Goal: Information Seeking & Learning: Learn about a topic

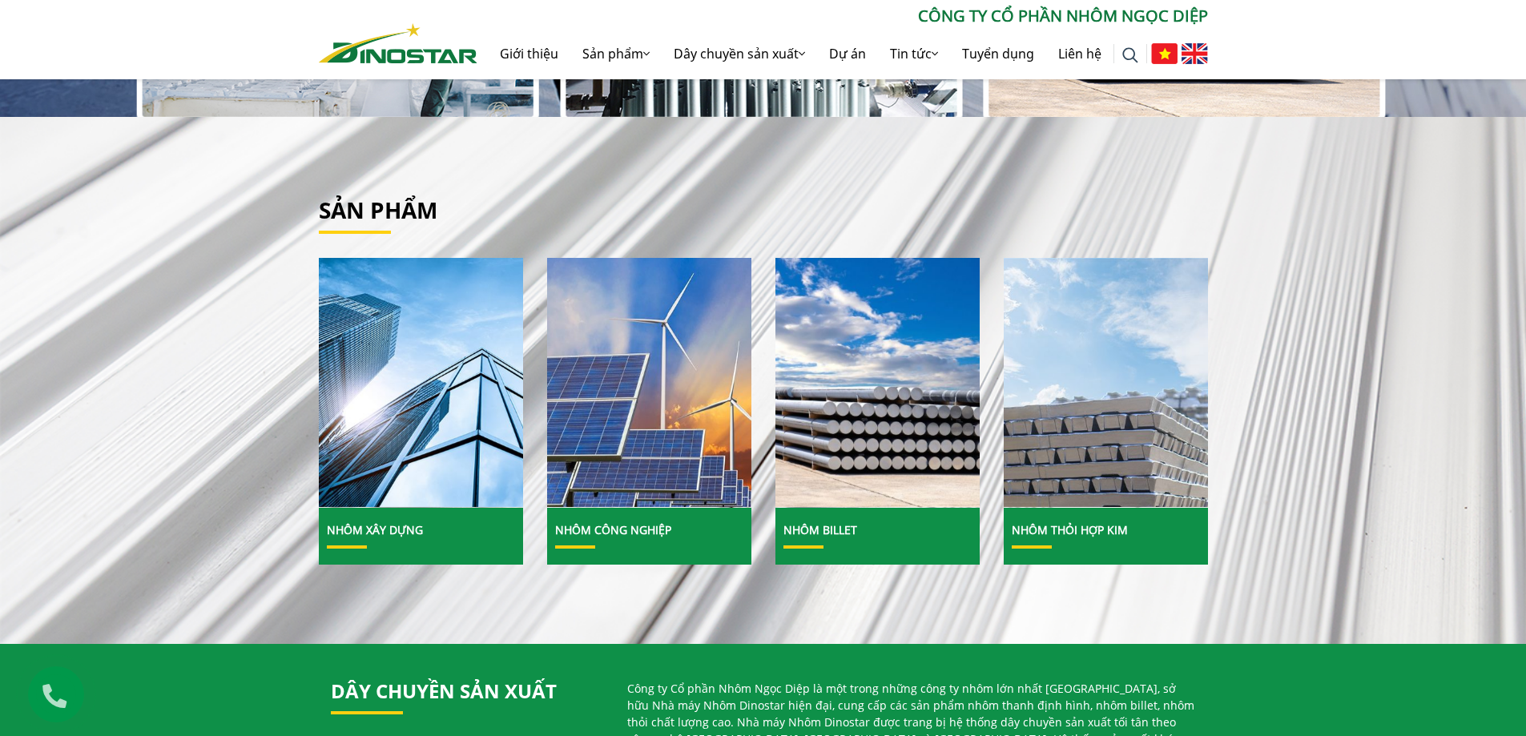
scroll to position [401, 0]
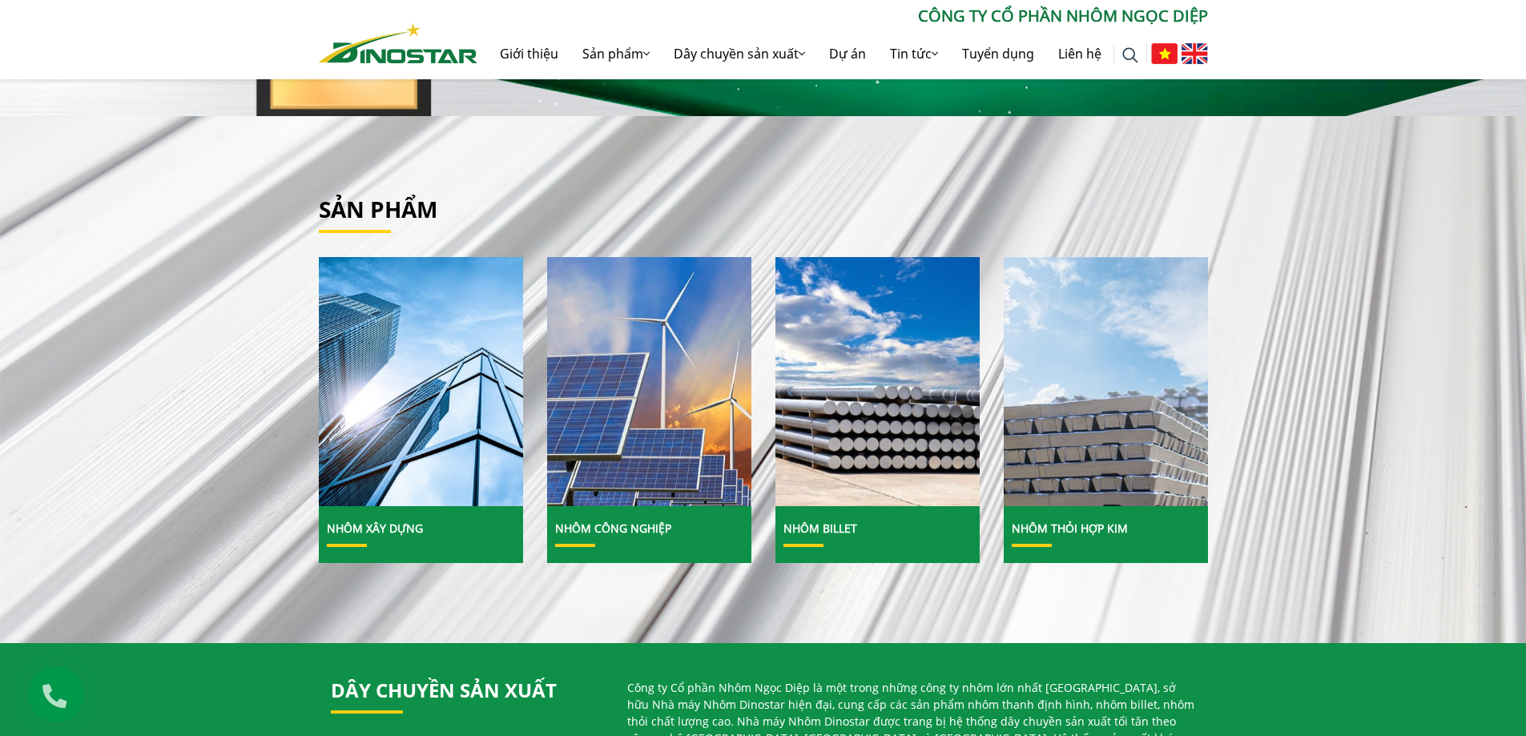
click at [388, 526] on link "Nhôm Xây dựng" at bounding box center [375, 528] width 96 height 15
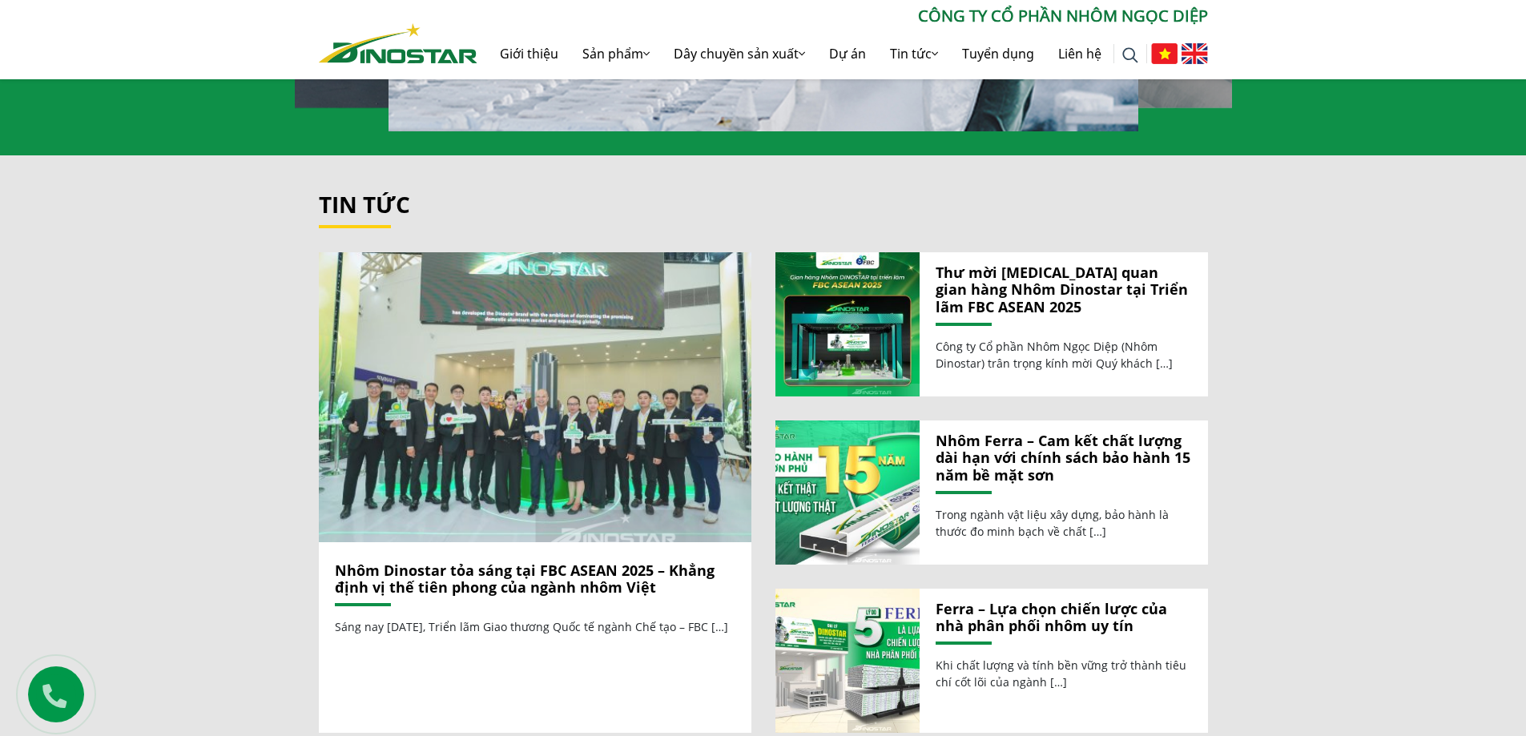
scroll to position [1842, 0]
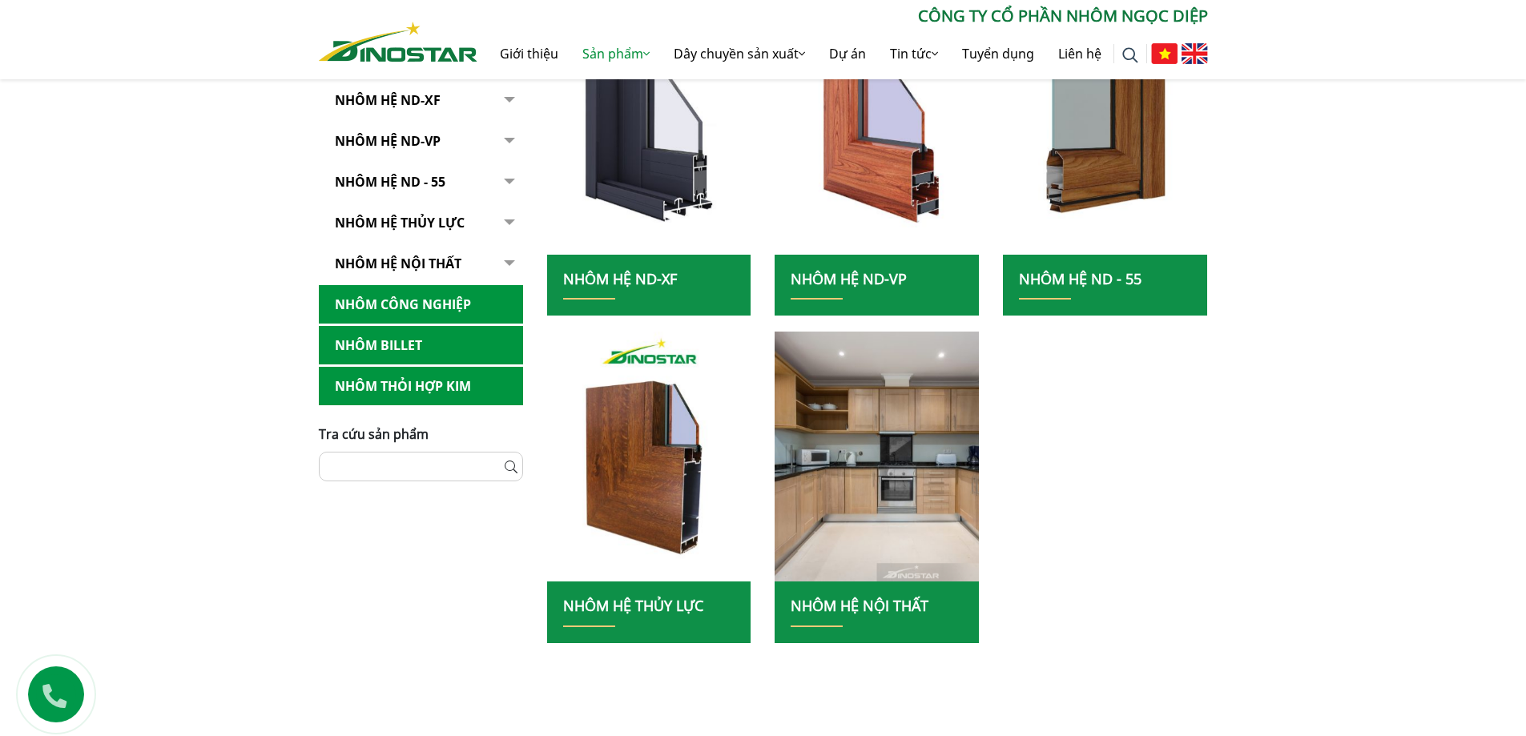
scroll to position [367, 0]
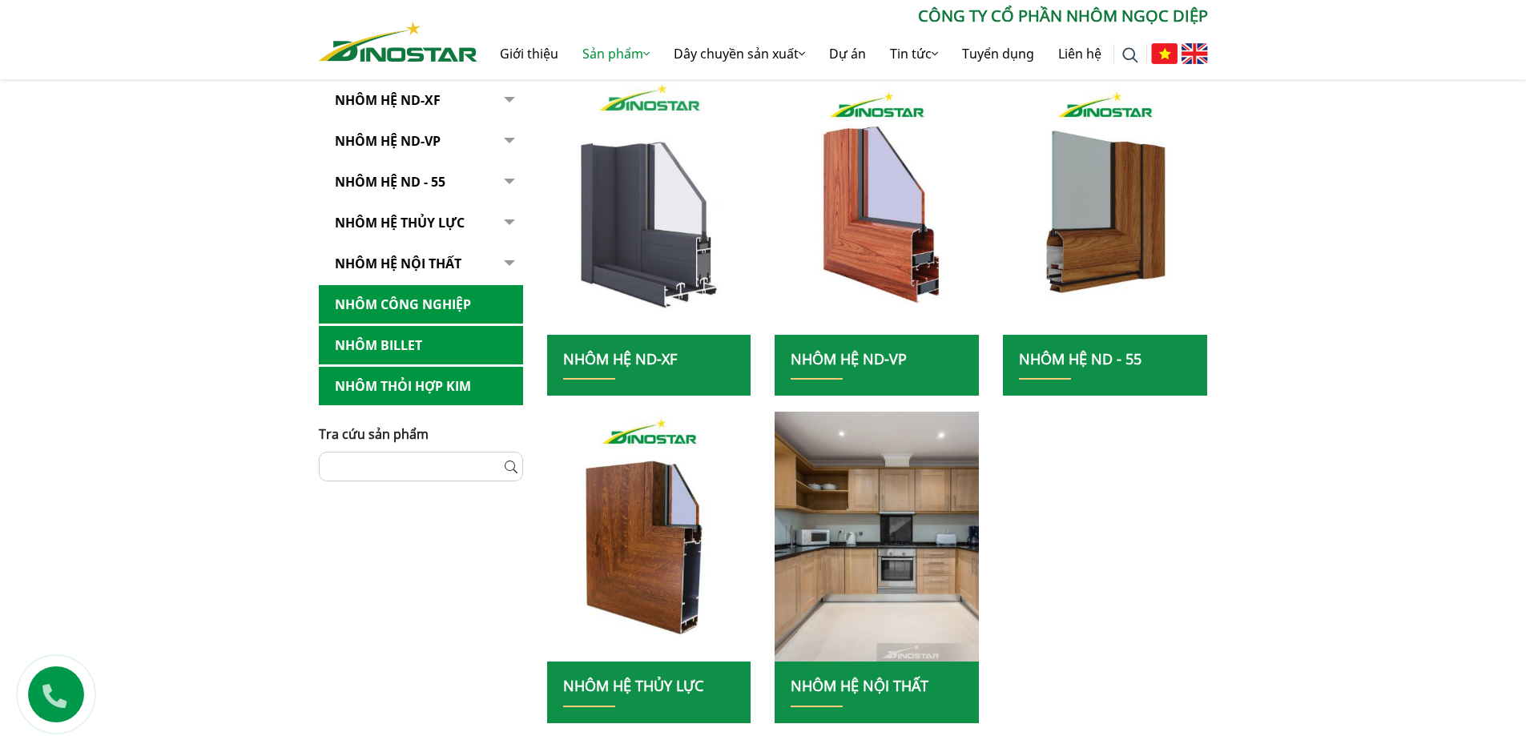
click at [666, 236] on img at bounding box center [649, 210] width 219 height 268
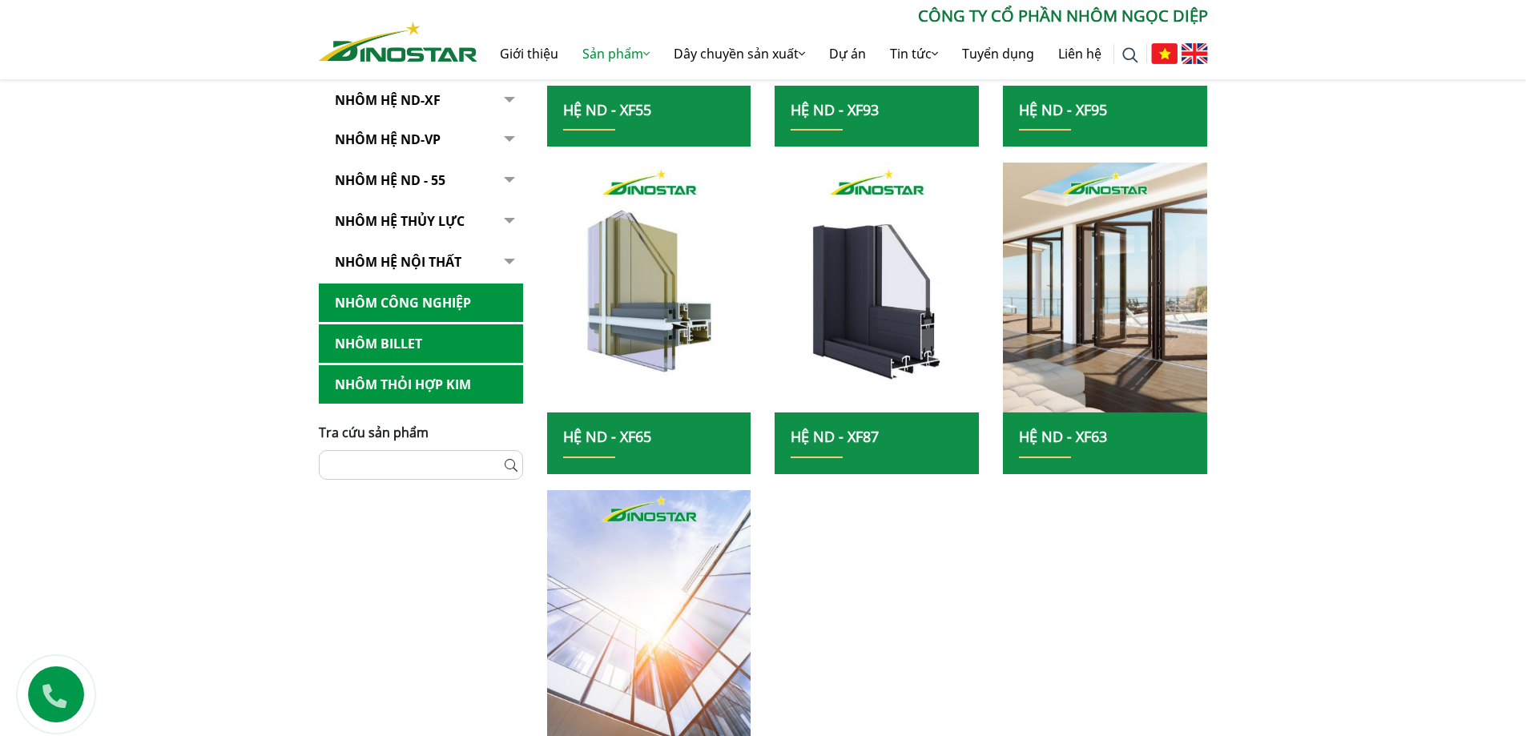
scroll to position [721, 0]
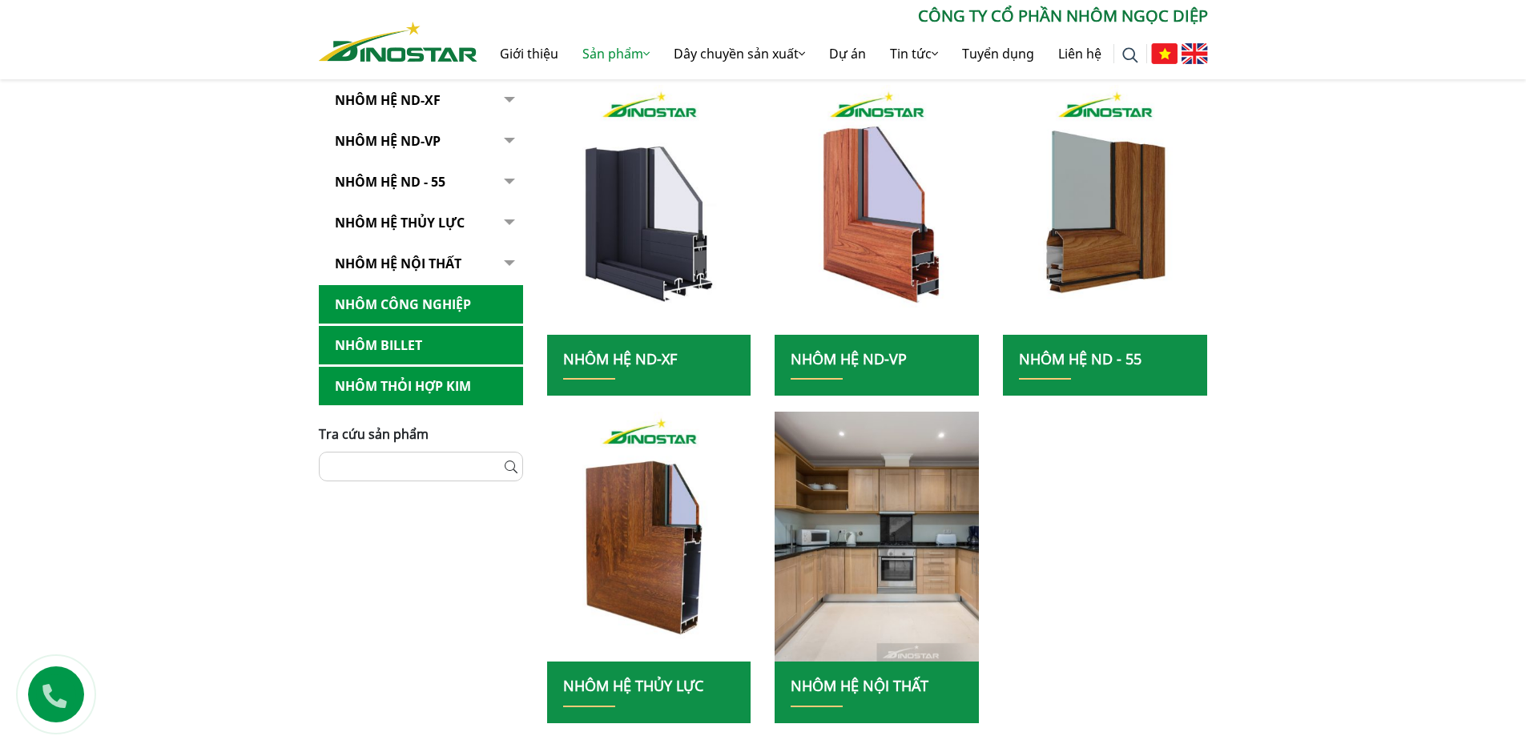
click at [1088, 360] on link "NHÔM HỆ ND - 55" at bounding box center [1080, 358] width 123 height 19
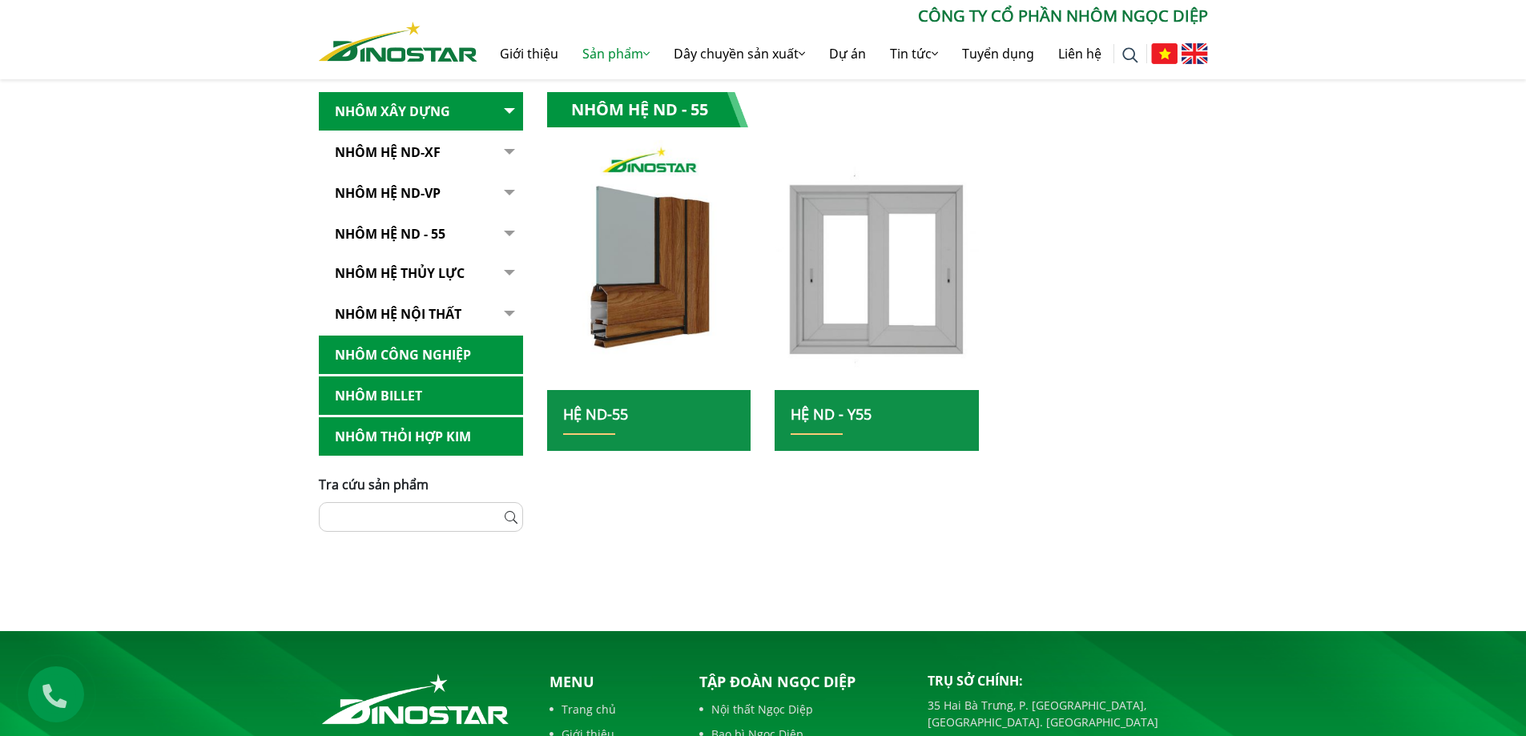
scroll to position [320, 0]
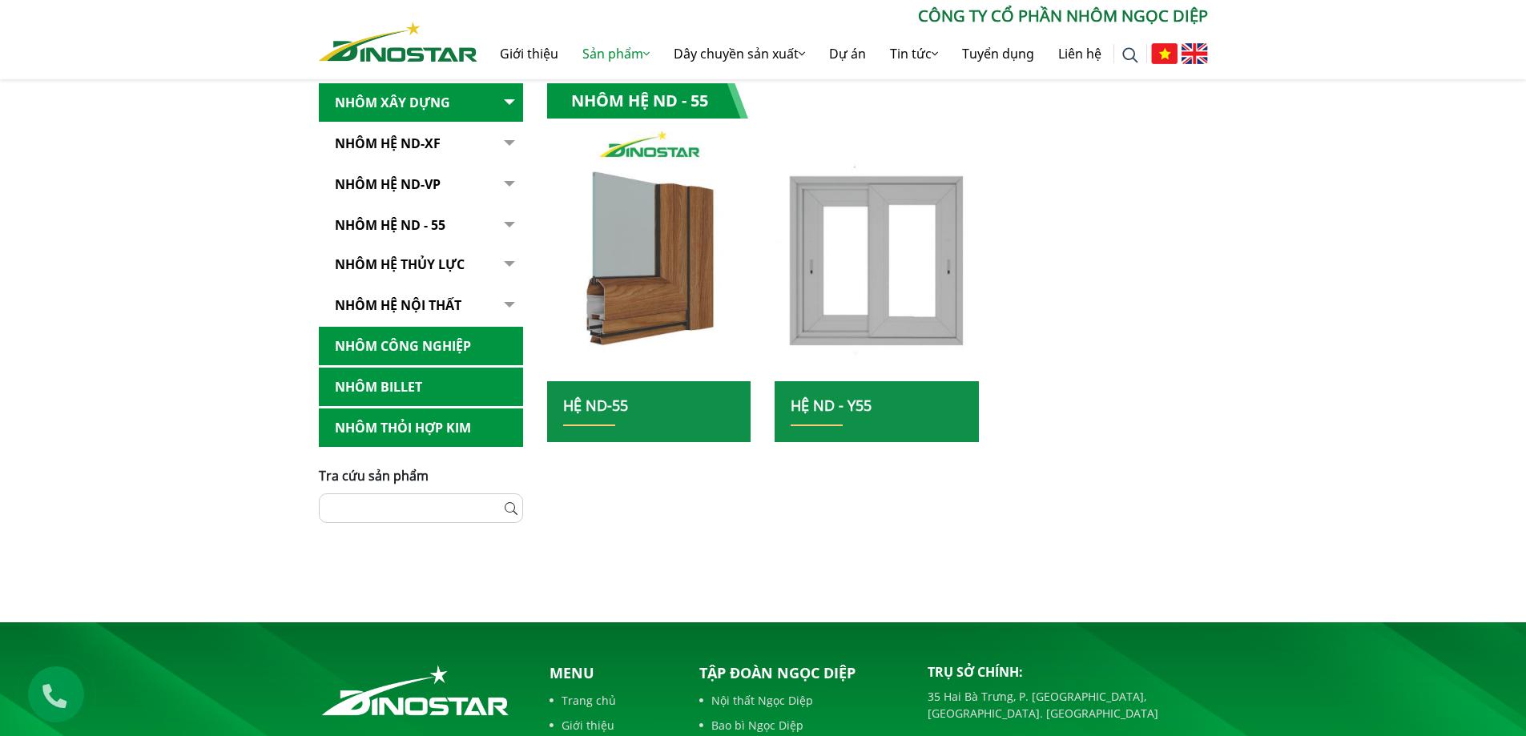
click at [656, 311] on img at bounding box center [649, 257] width 219 height 268
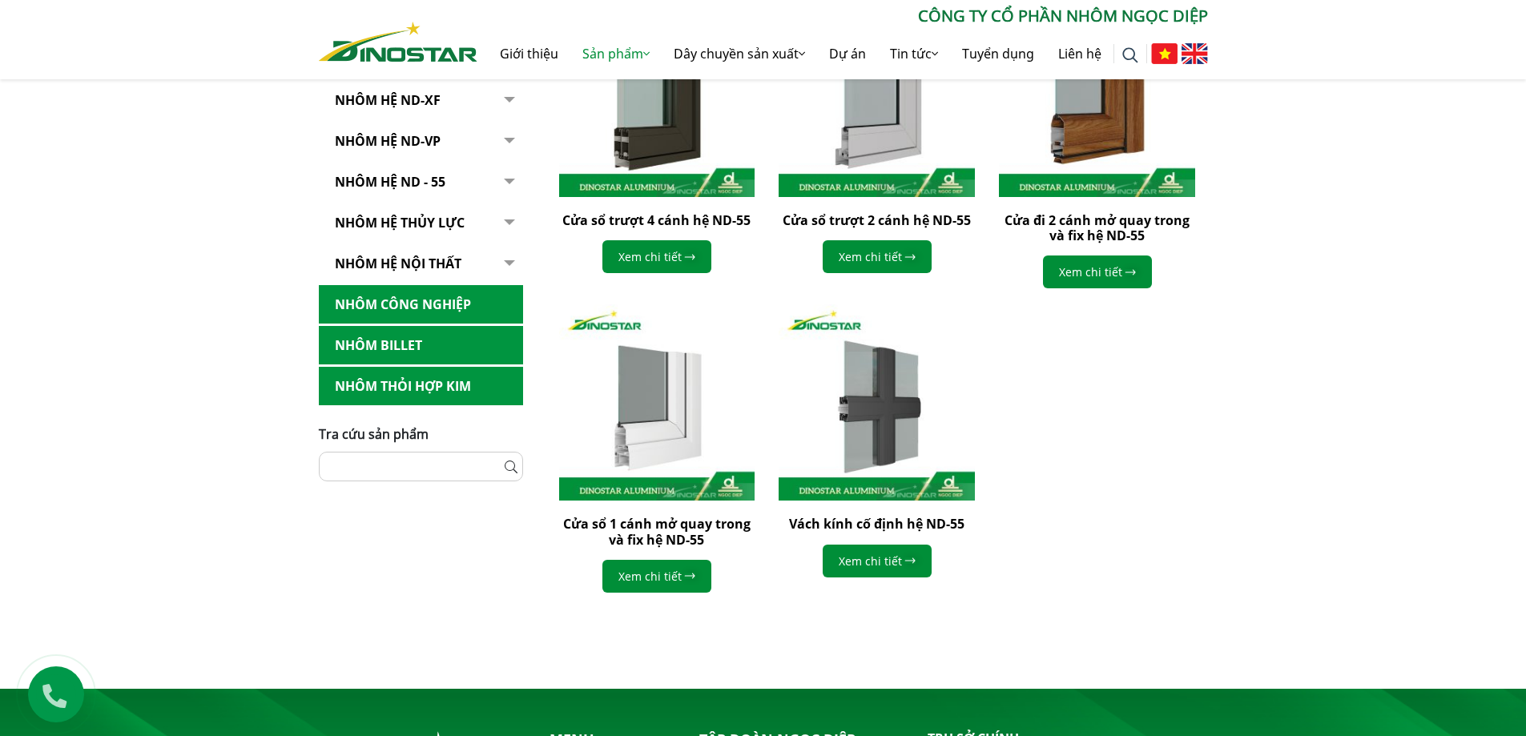
scroll to position [481, 0]
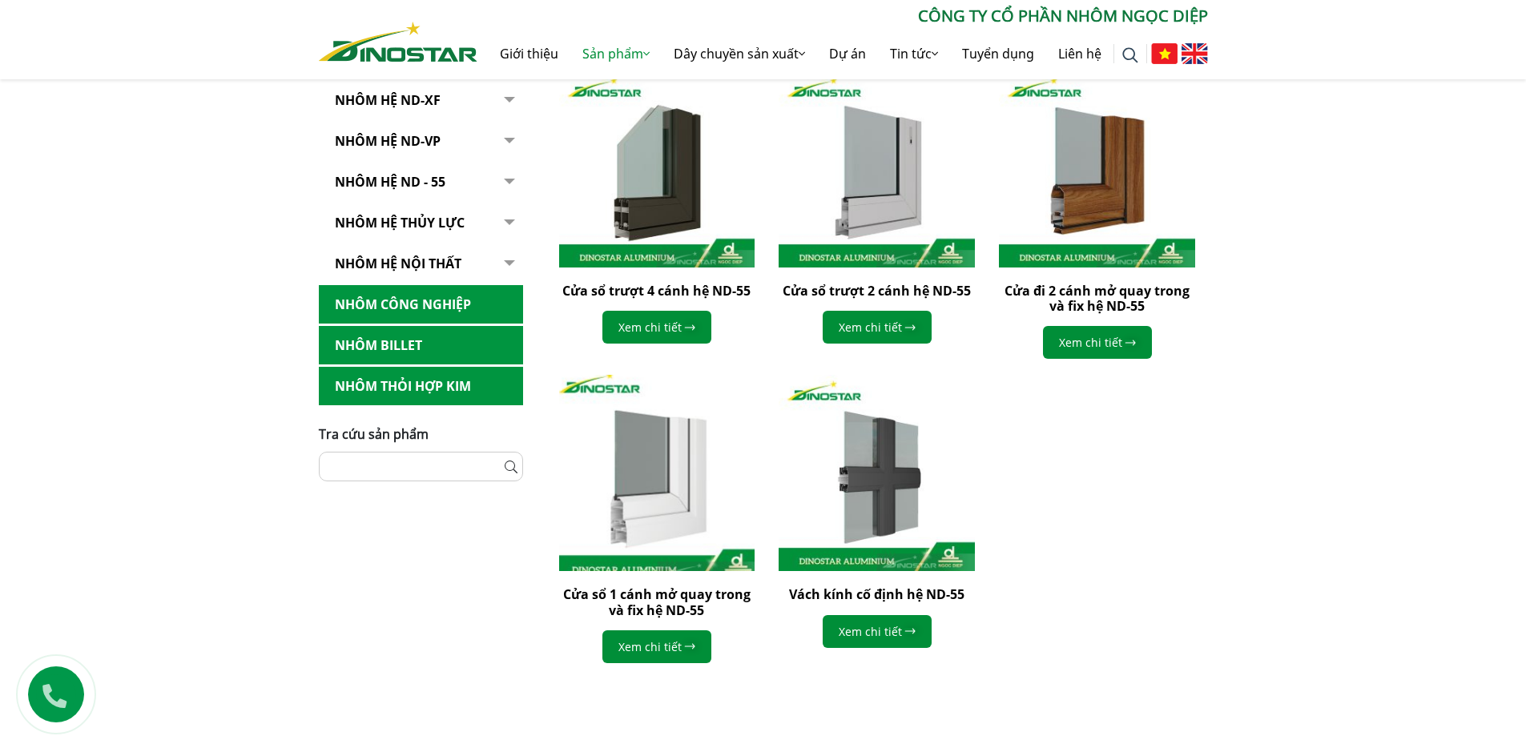
click at [662, 565] on img at bounding box center [656, 472] width 215 height 215
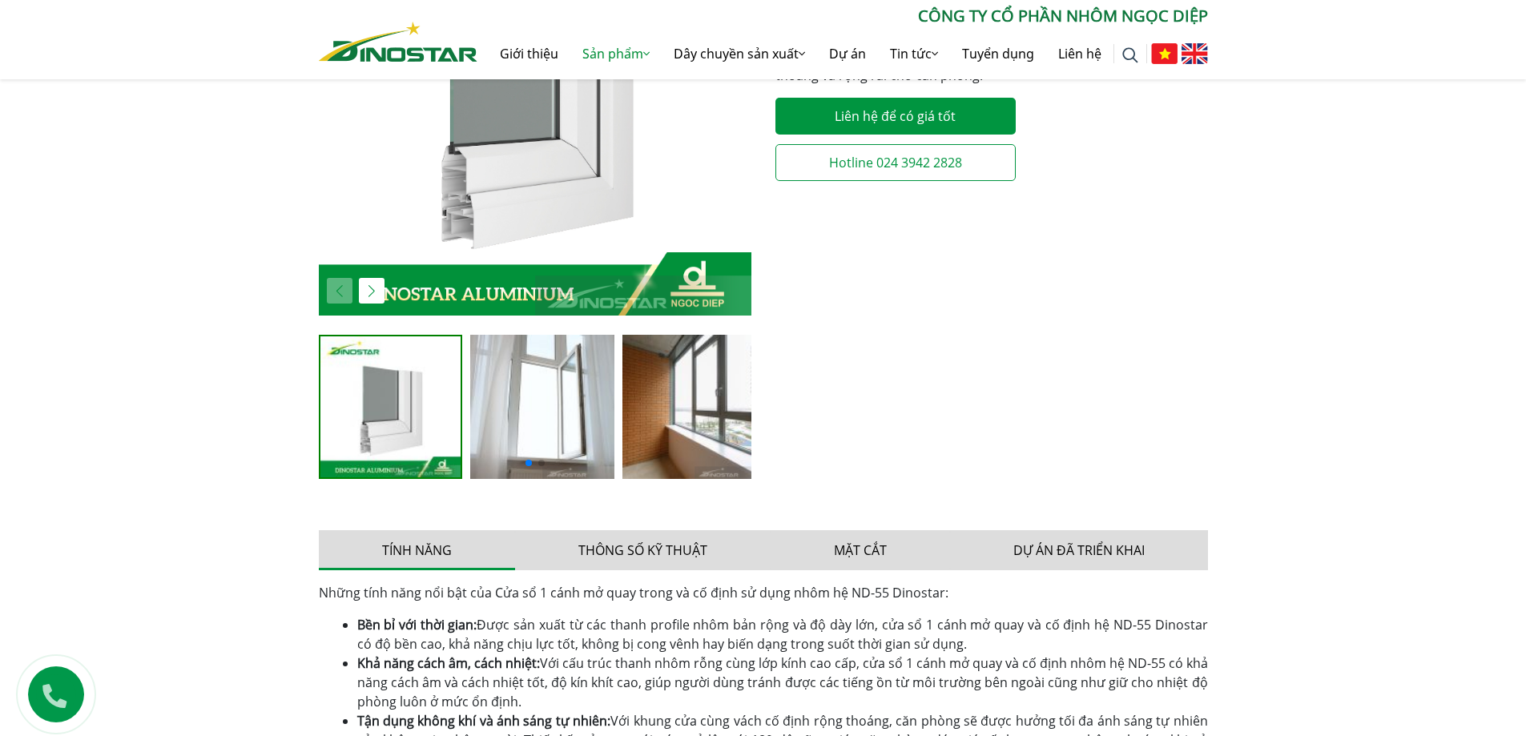
scroll to position [721, 0]
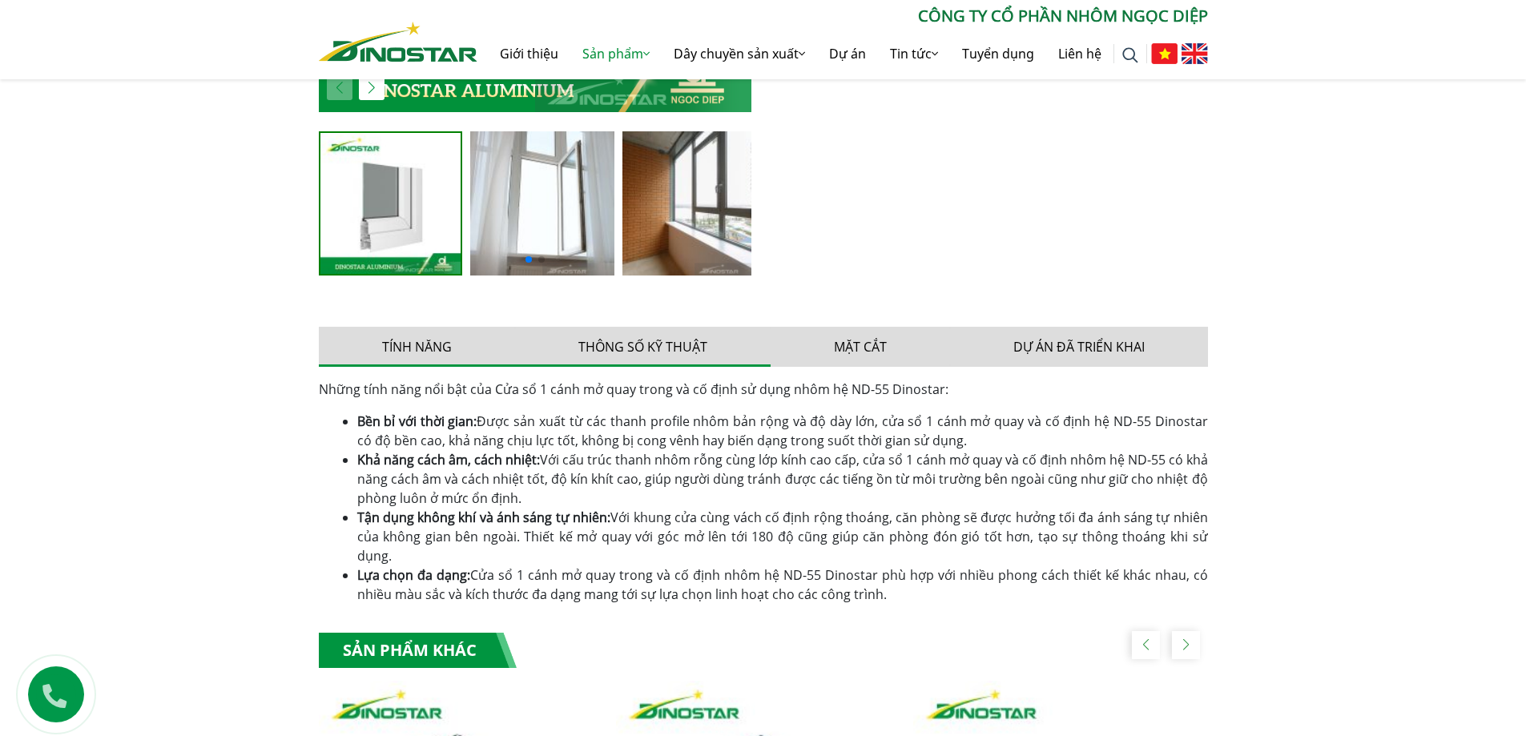
click at [658, 356] on button "Thông số kỹ thuật" at bounding box center [643, 347] width 256 height 40
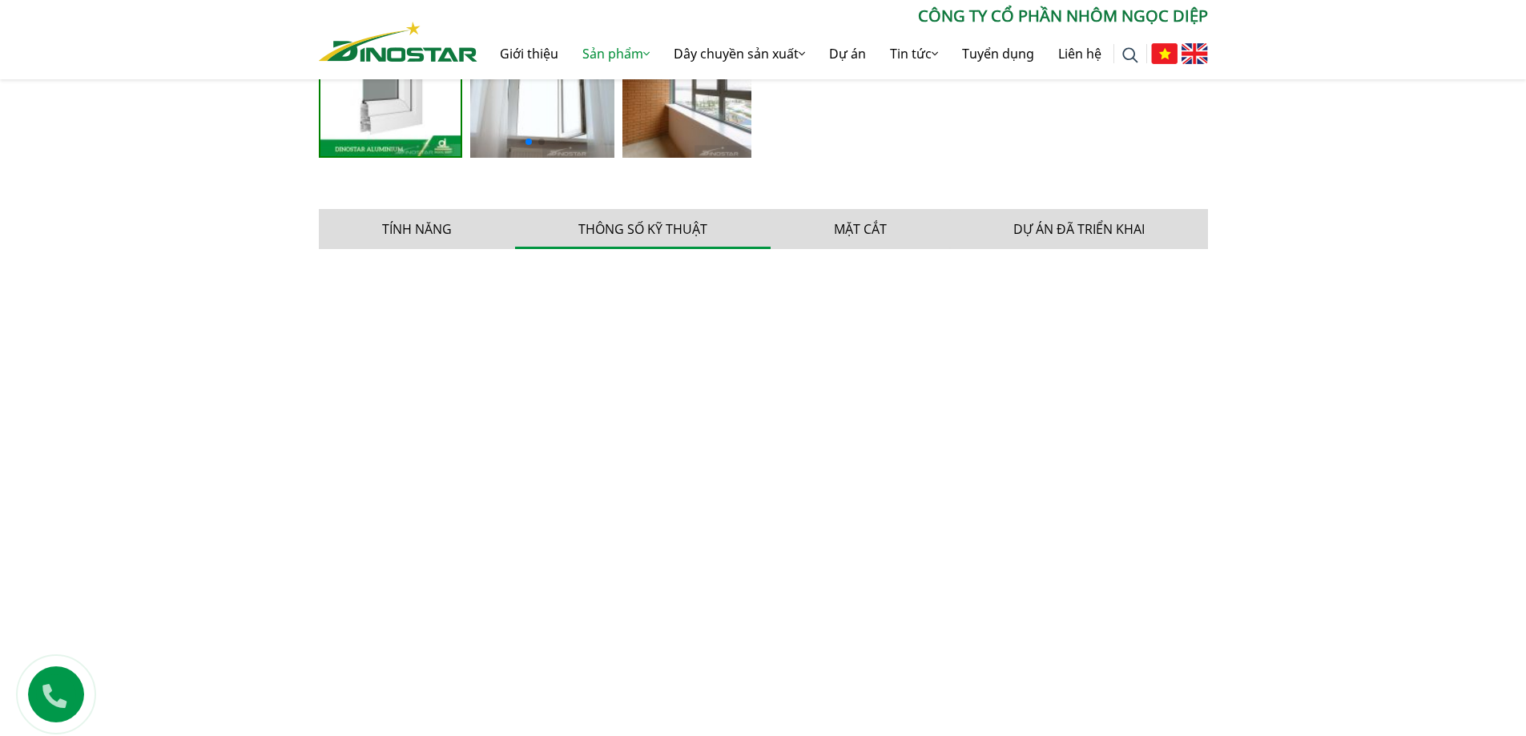
scroll to position [961, 0]
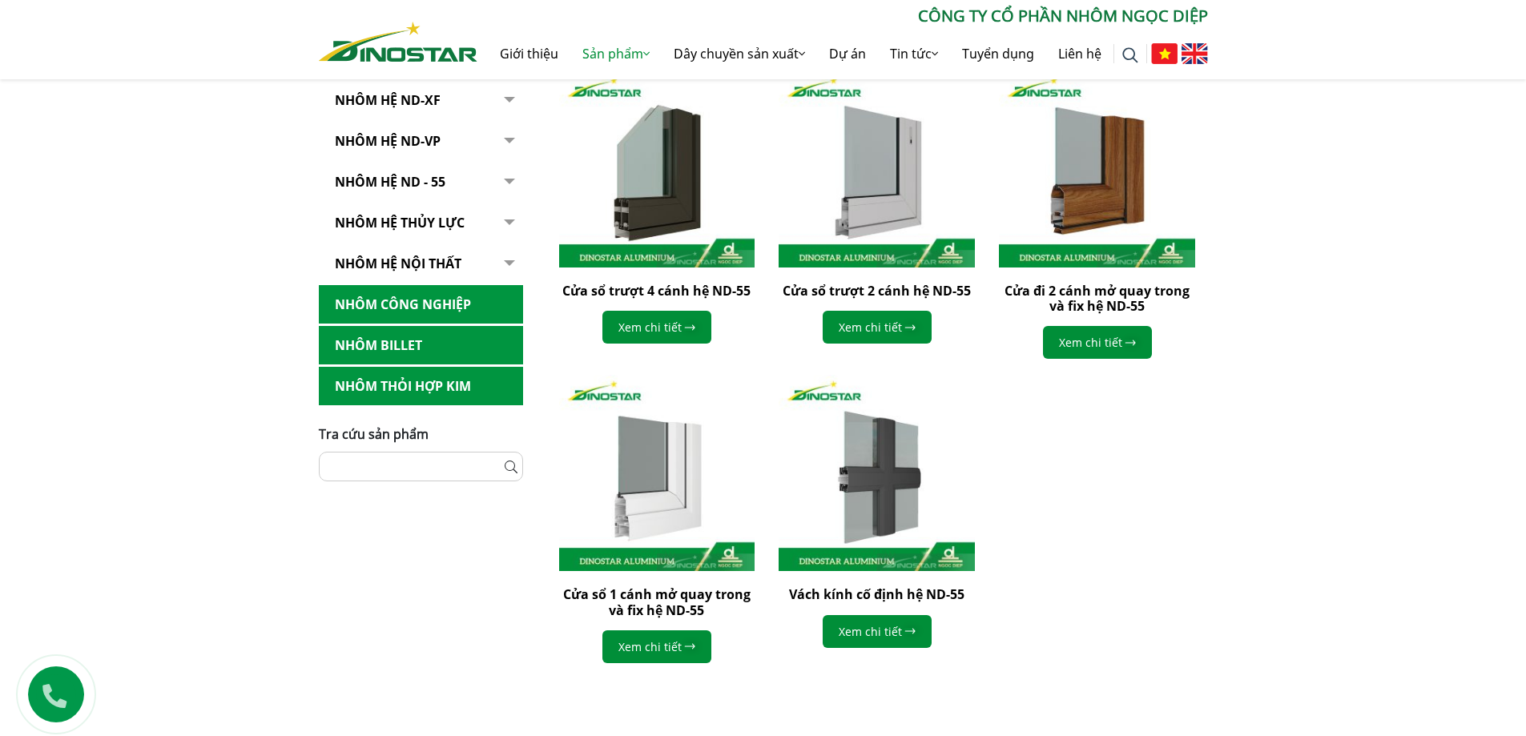
click at [409, 260] on link "Nhôm hệ nội thất" at bounding box center [421, 263] width 204 height 39
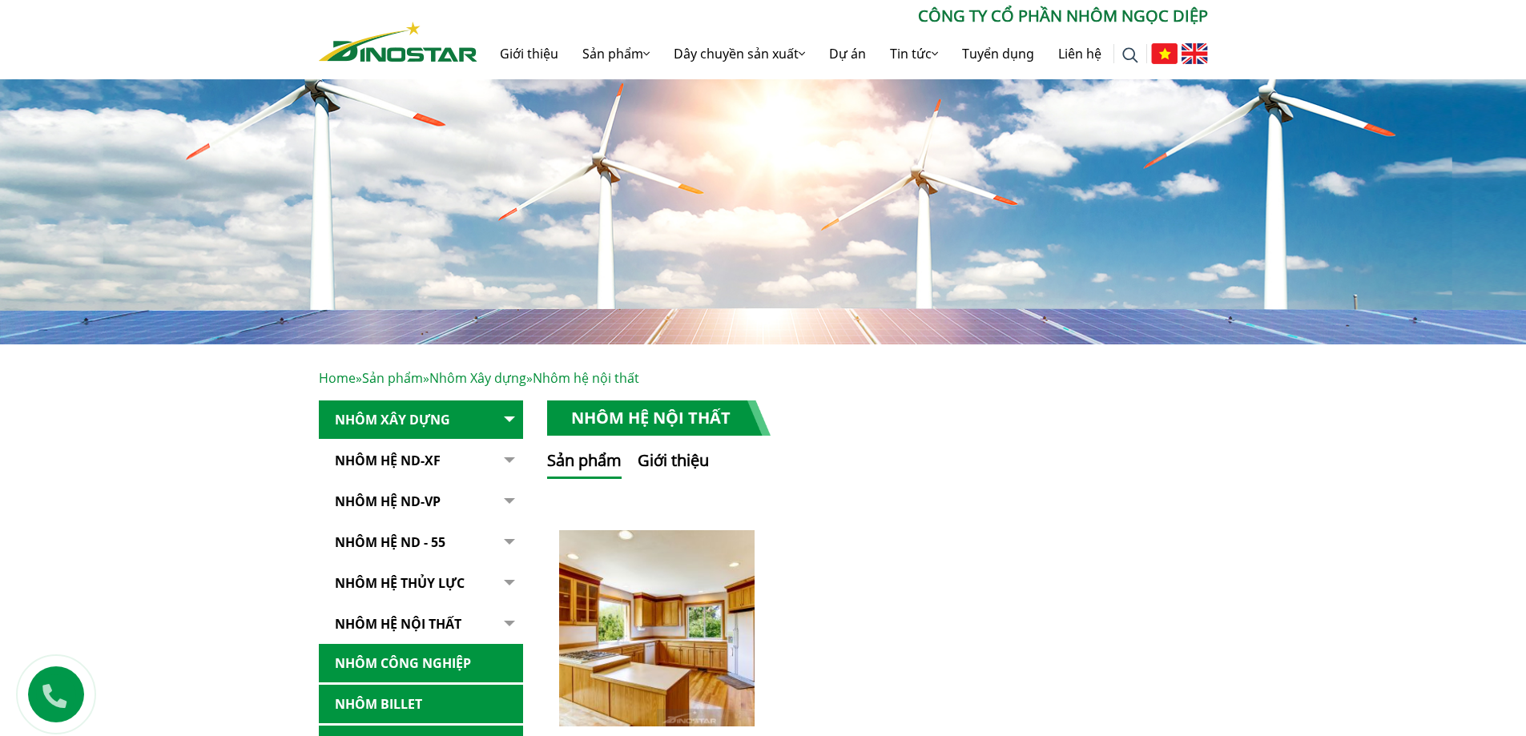
scroll to position [240, 0]
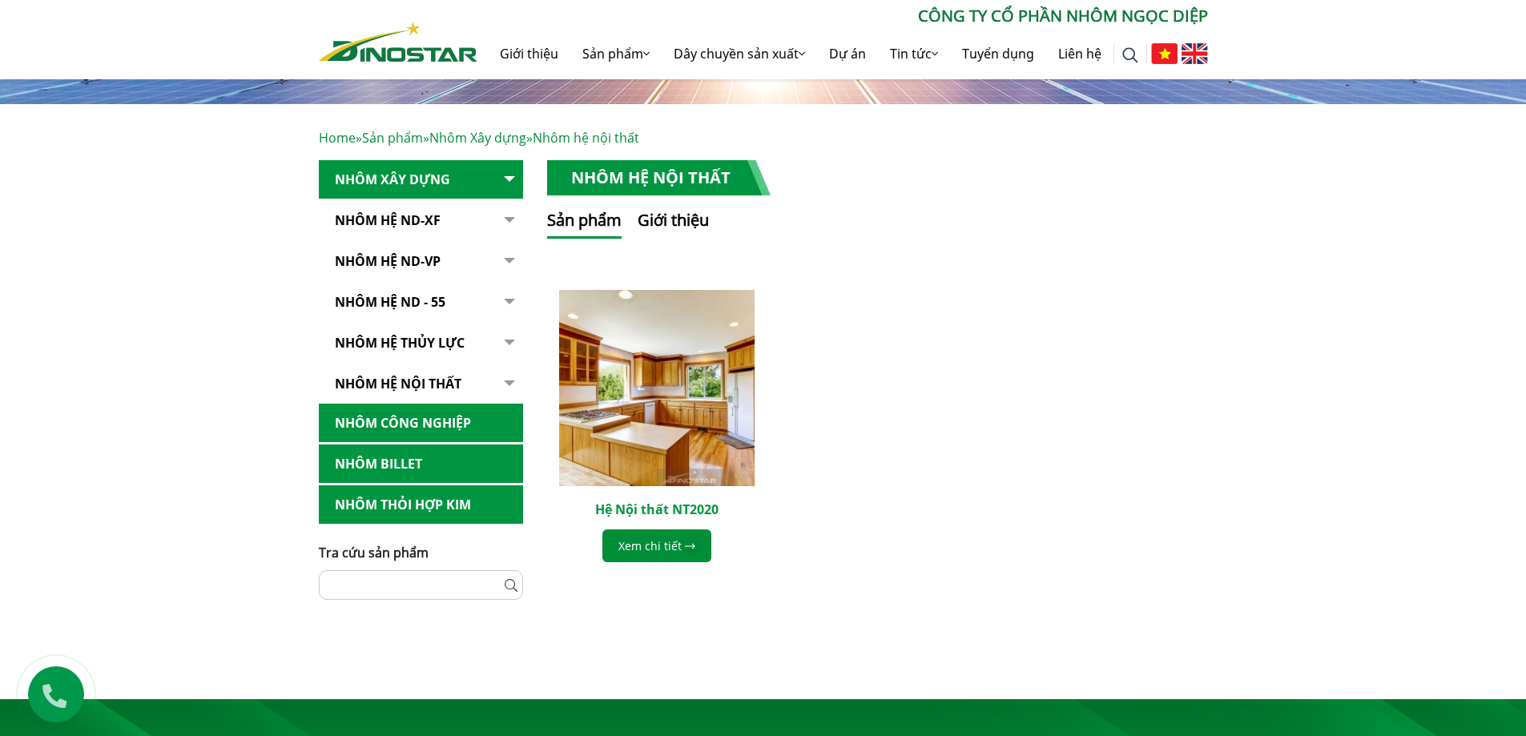
click at [676, 509] on link "Hệ Nội thất NT2020" at bounding box center [656, 510] width 123 height 18
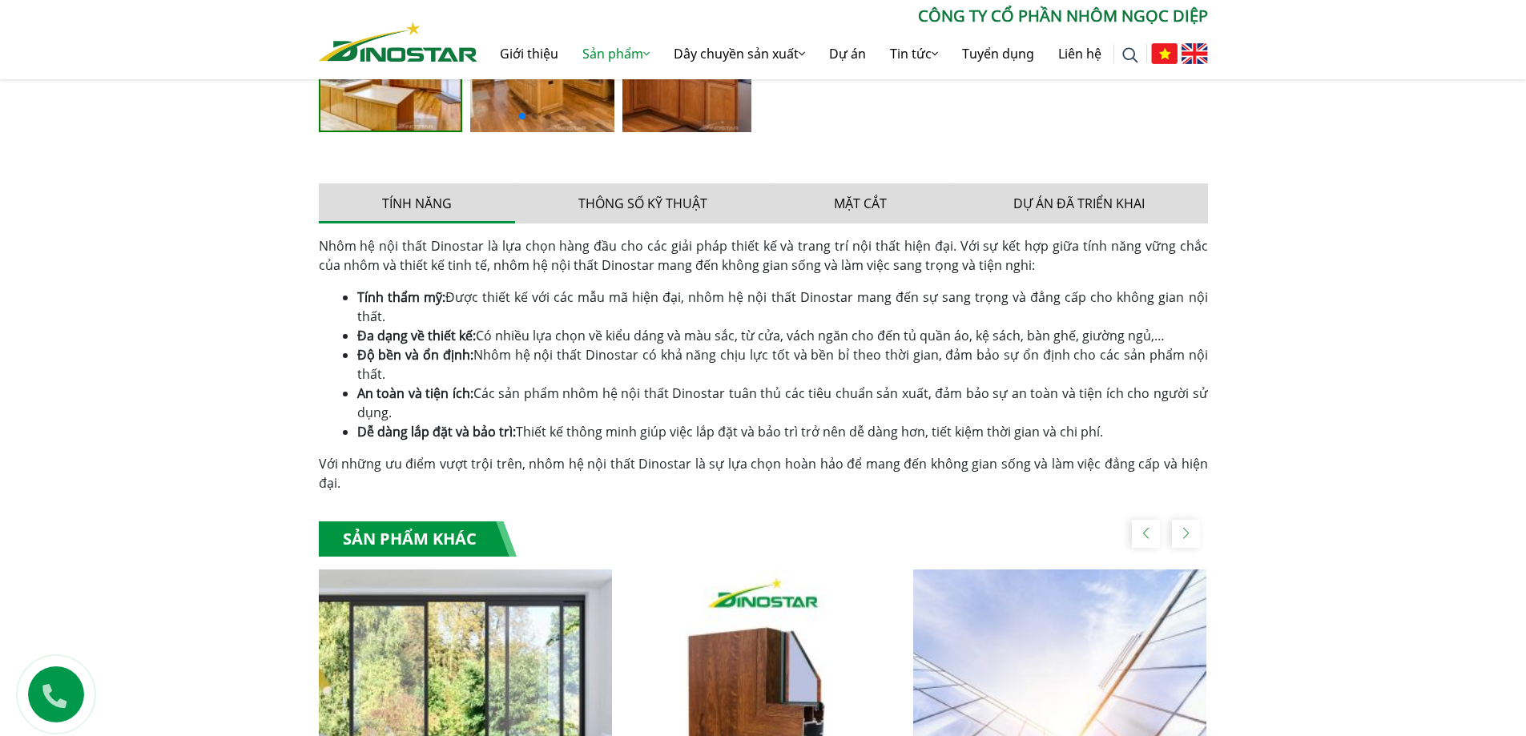
scroll to position [1041, 0]
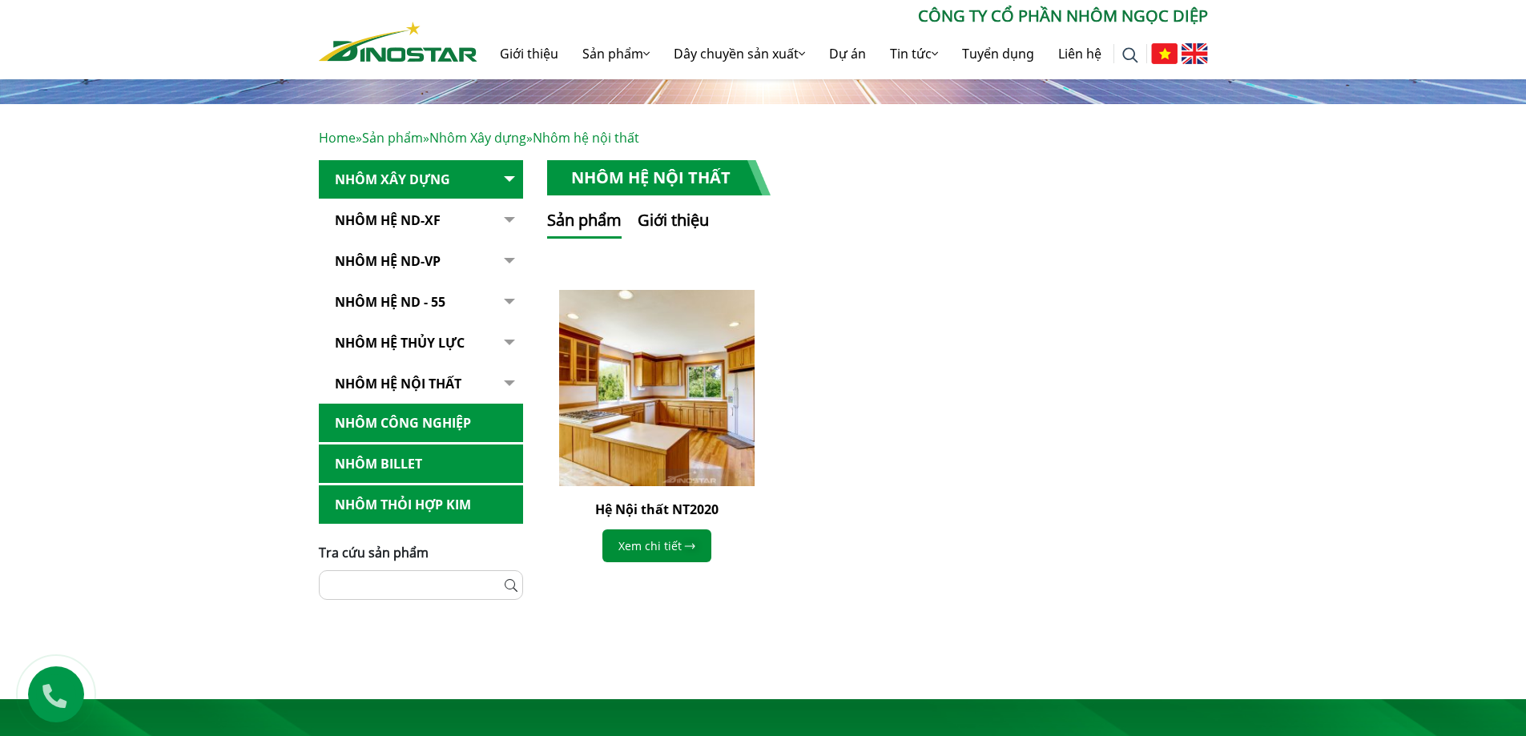
click at [414, 252] on link "Nhôm Hệ ND-VP" at bounding box center [421, 261] width 204 height 39
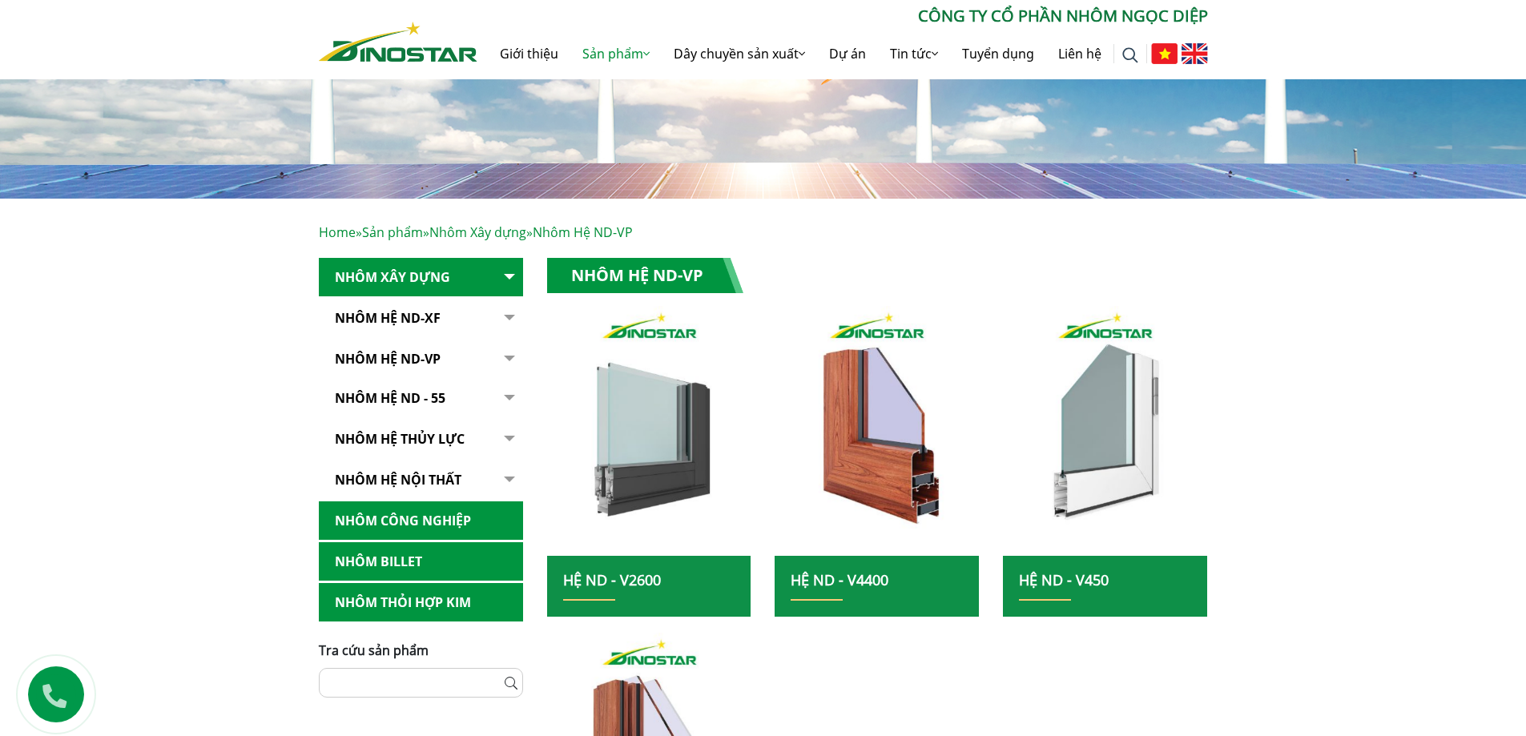
scroll to position [320, 0]
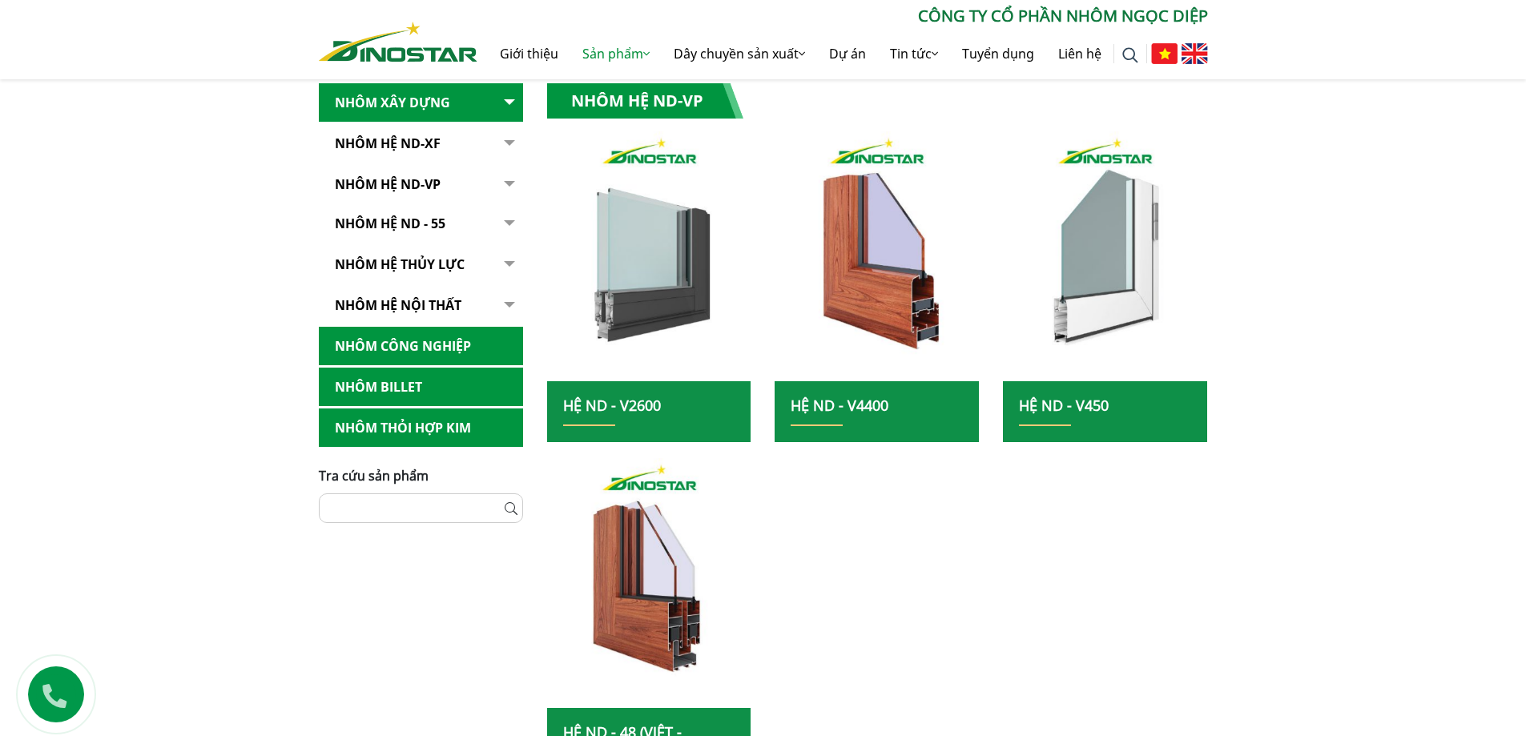
click at [622, 409] on link "Hệ ND - V2600" at bounding box center [612, 405] width 98 height 19
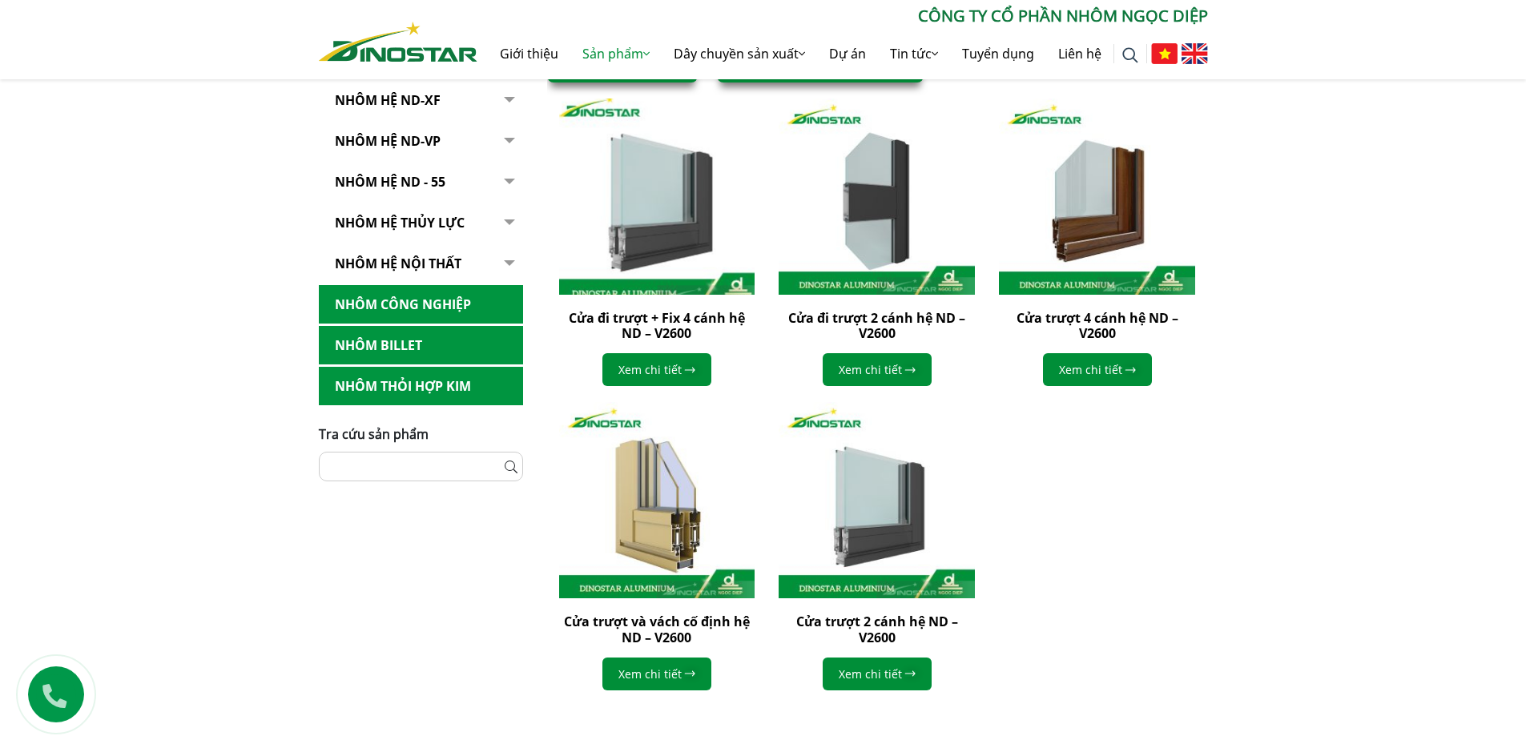
scroll to position [481, 0]
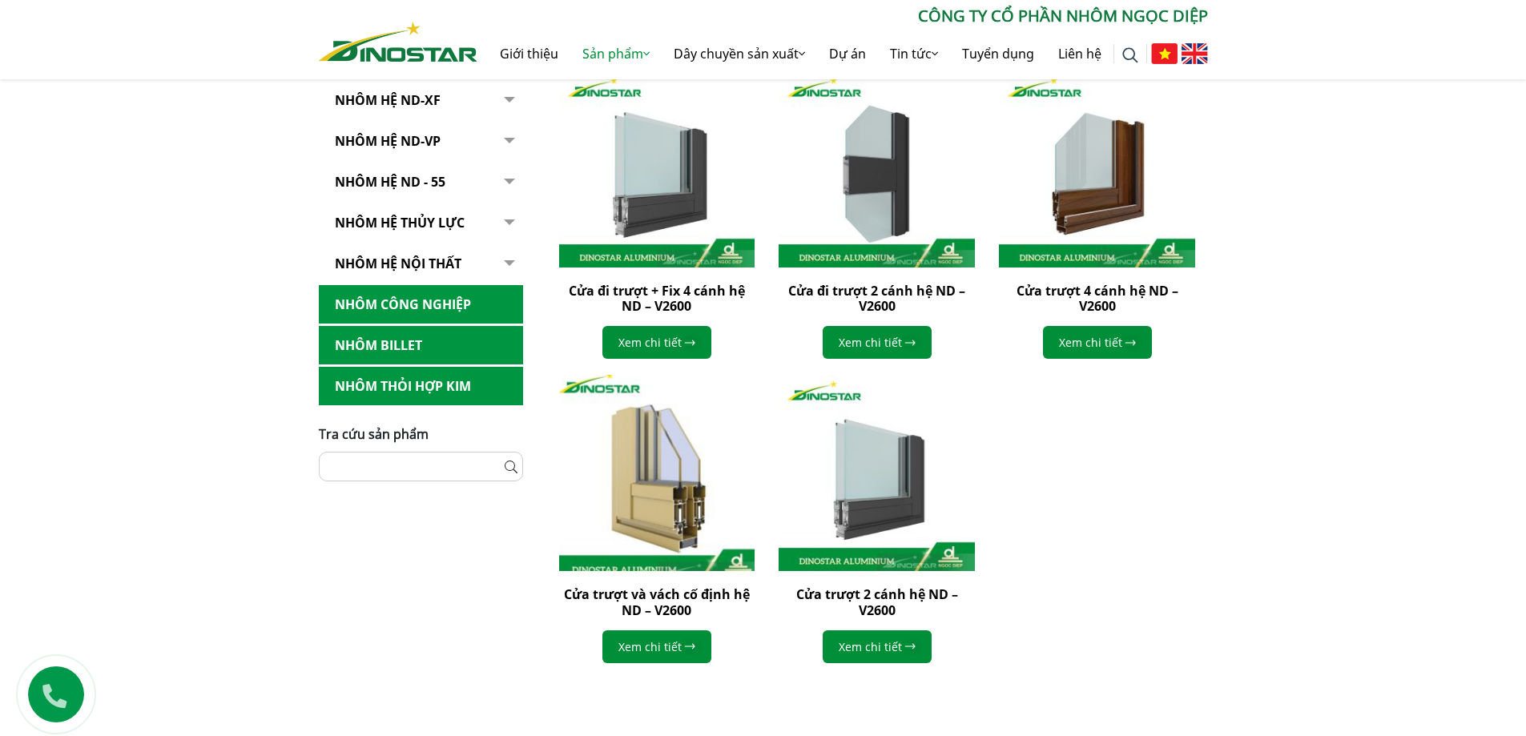
click at [671, 557] on img at bounding box center [656, 472] width 215 height 215
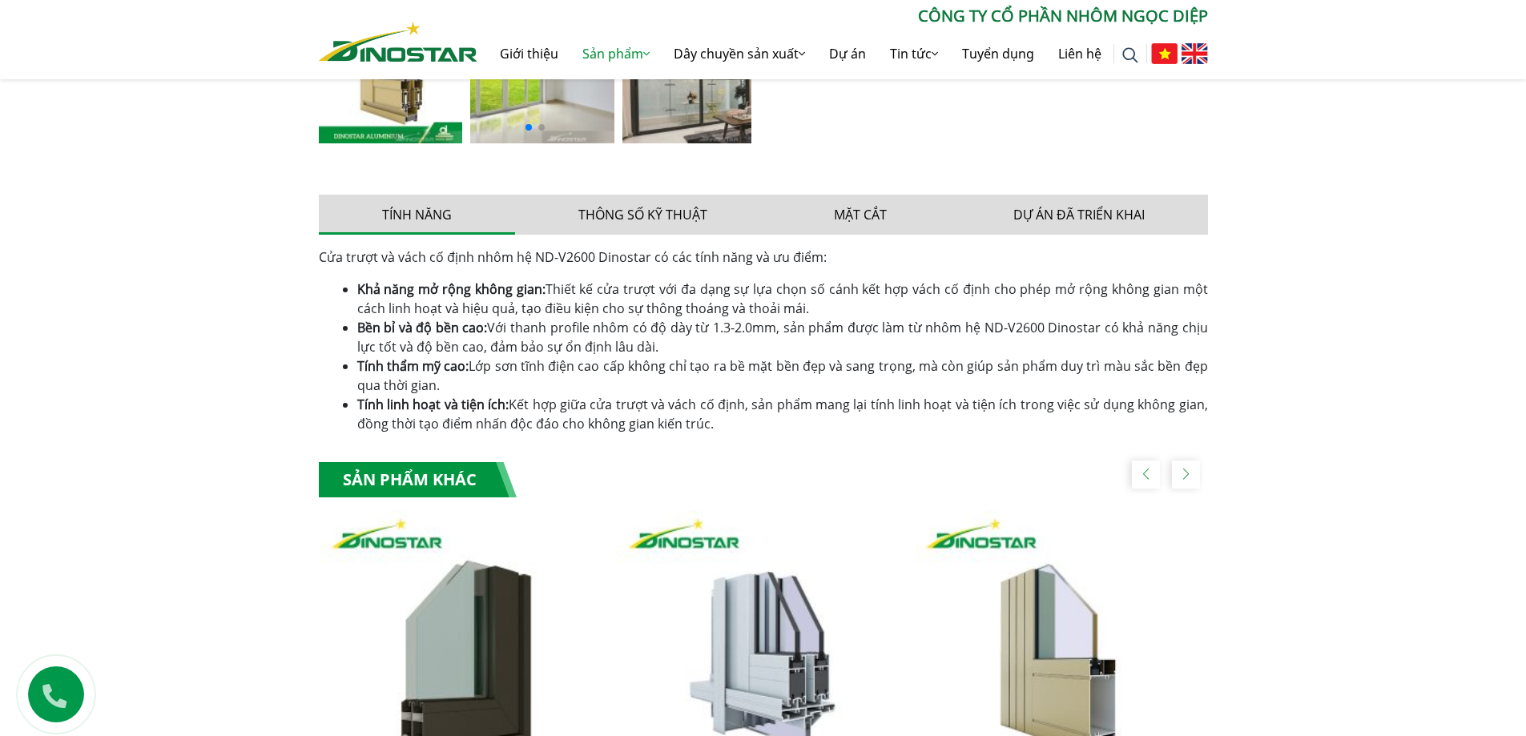
scroll to position [881, 0]
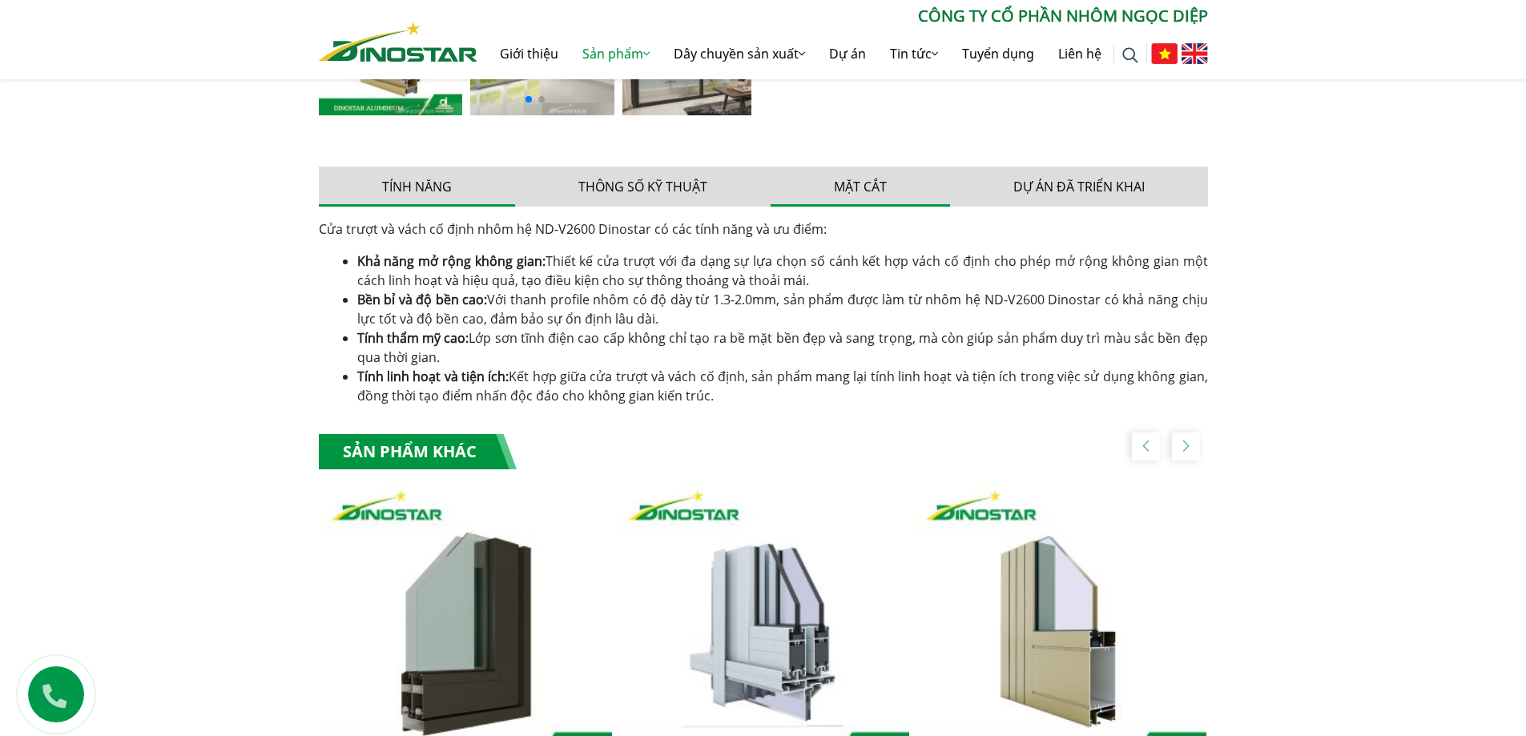
click at [876, 198] on button "Mặt cắt" at bounding box center [860, 187] width 179 height 40
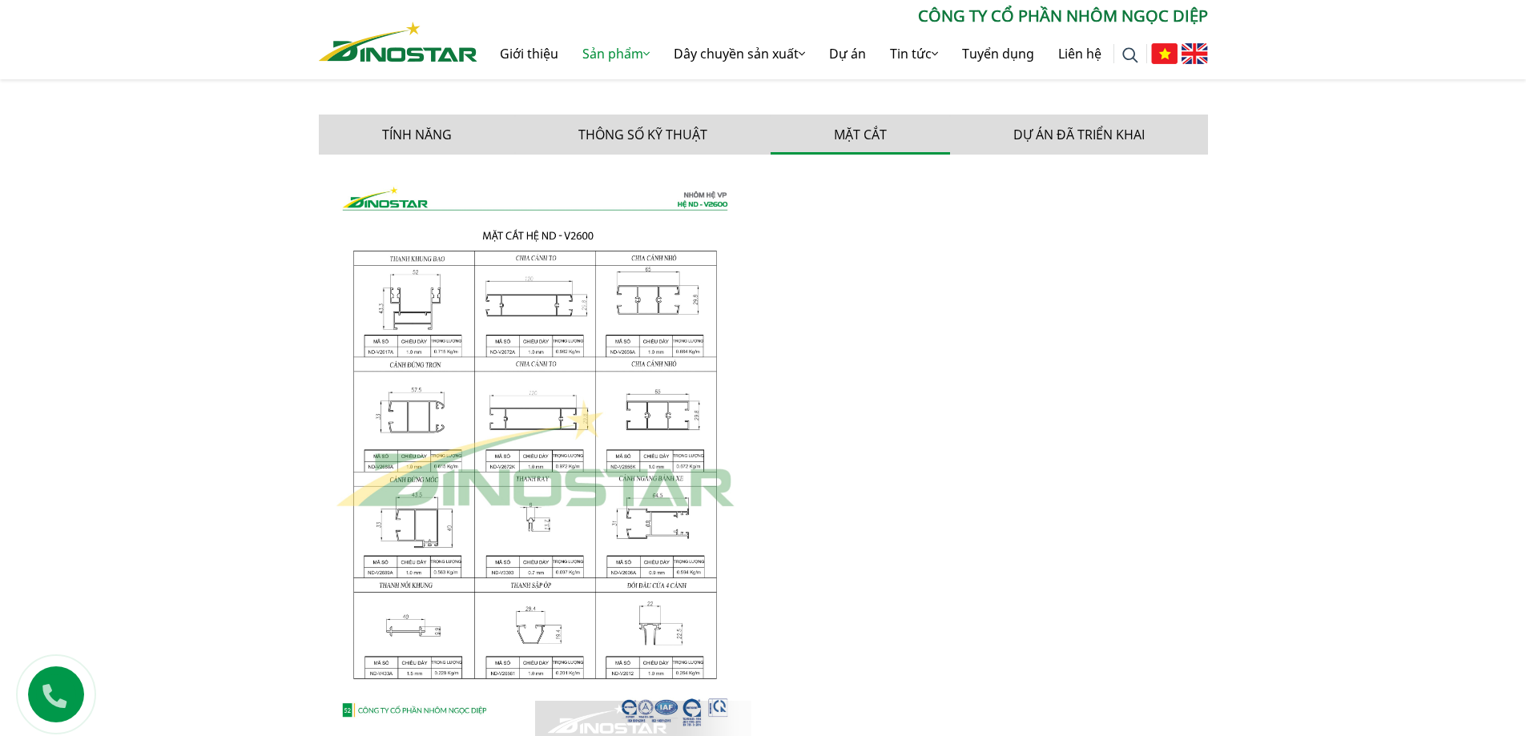
scroll to position [961, 0]
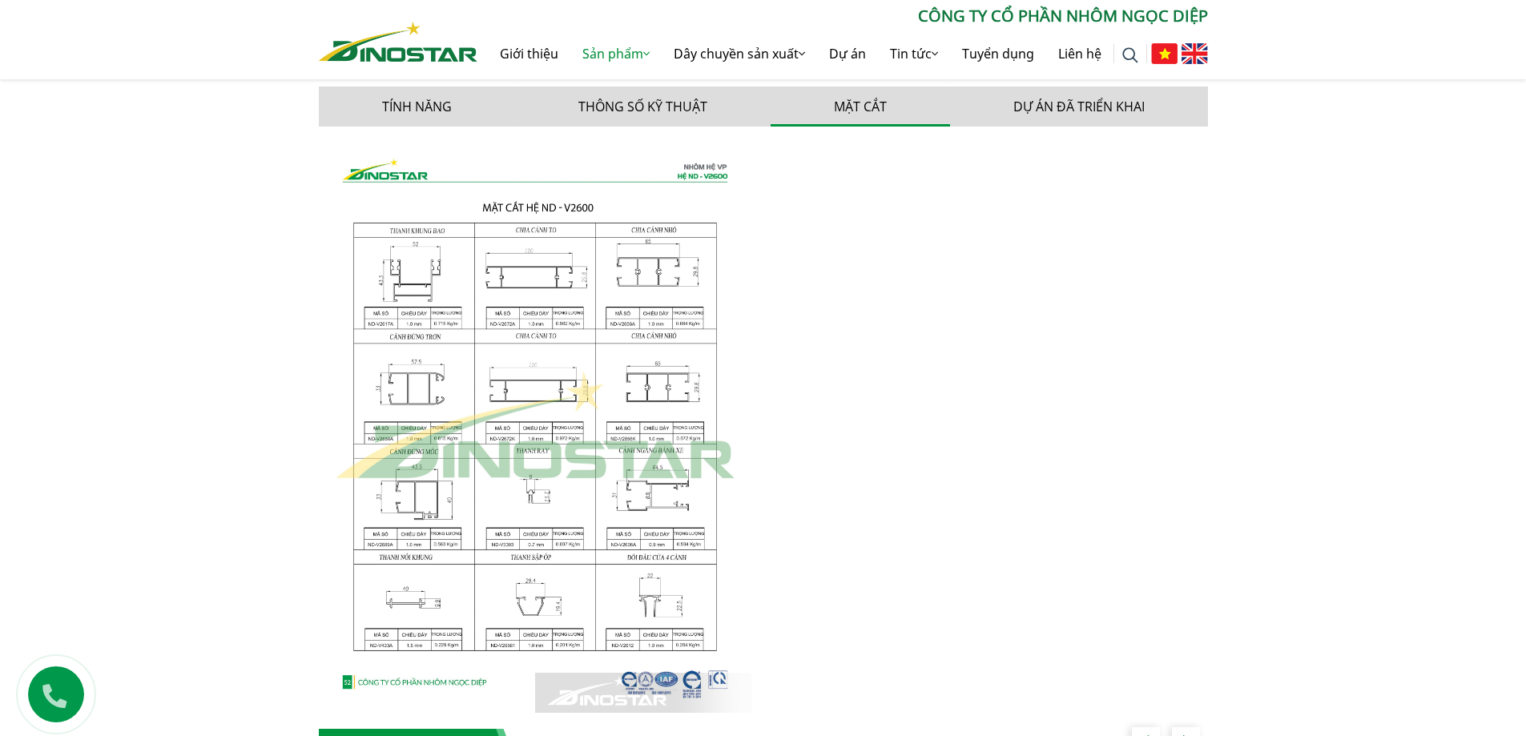
click at [618, 275] on img at bounding box center [535, 426] width 433 height 574
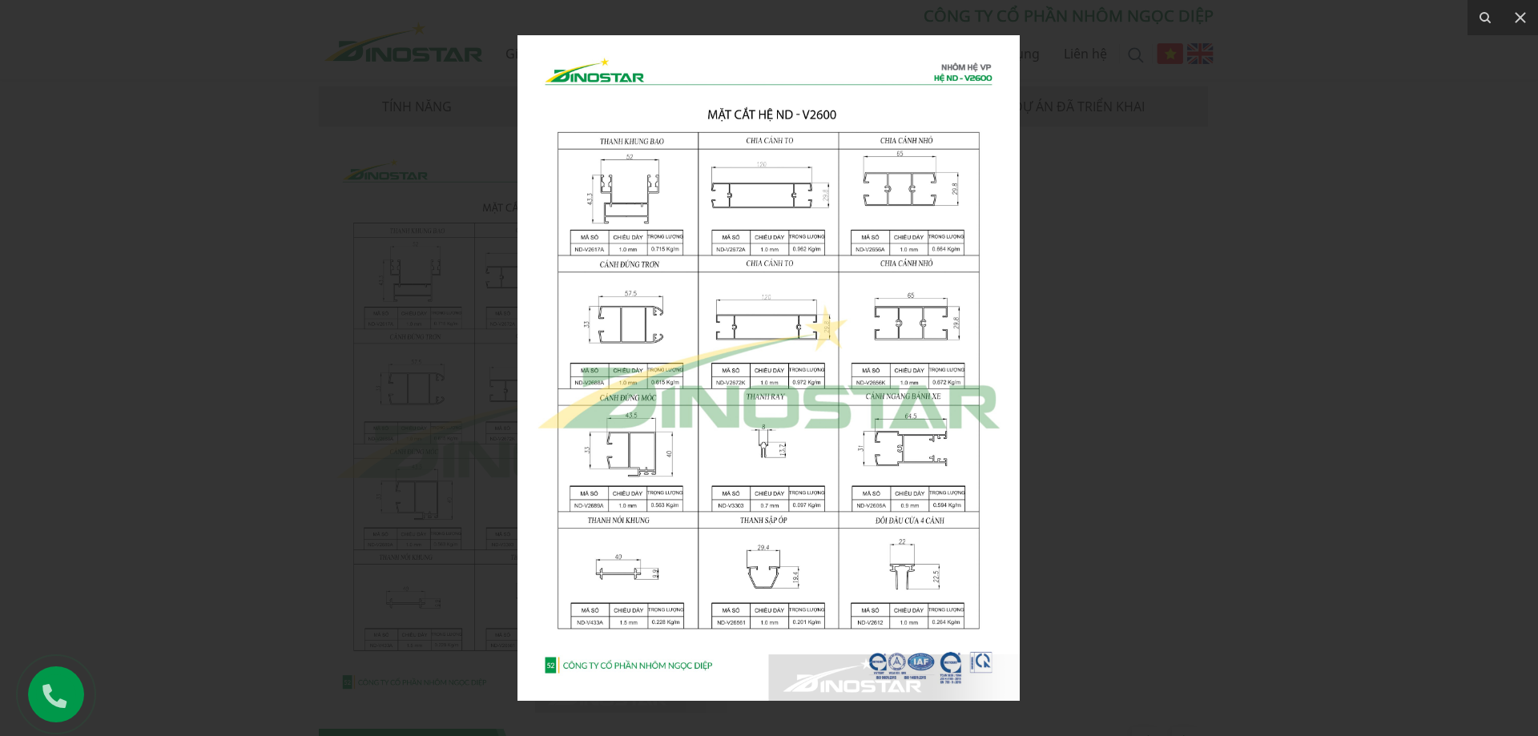
click at [746, 347] on img at bounding box center [768, 368] width 502 height 666
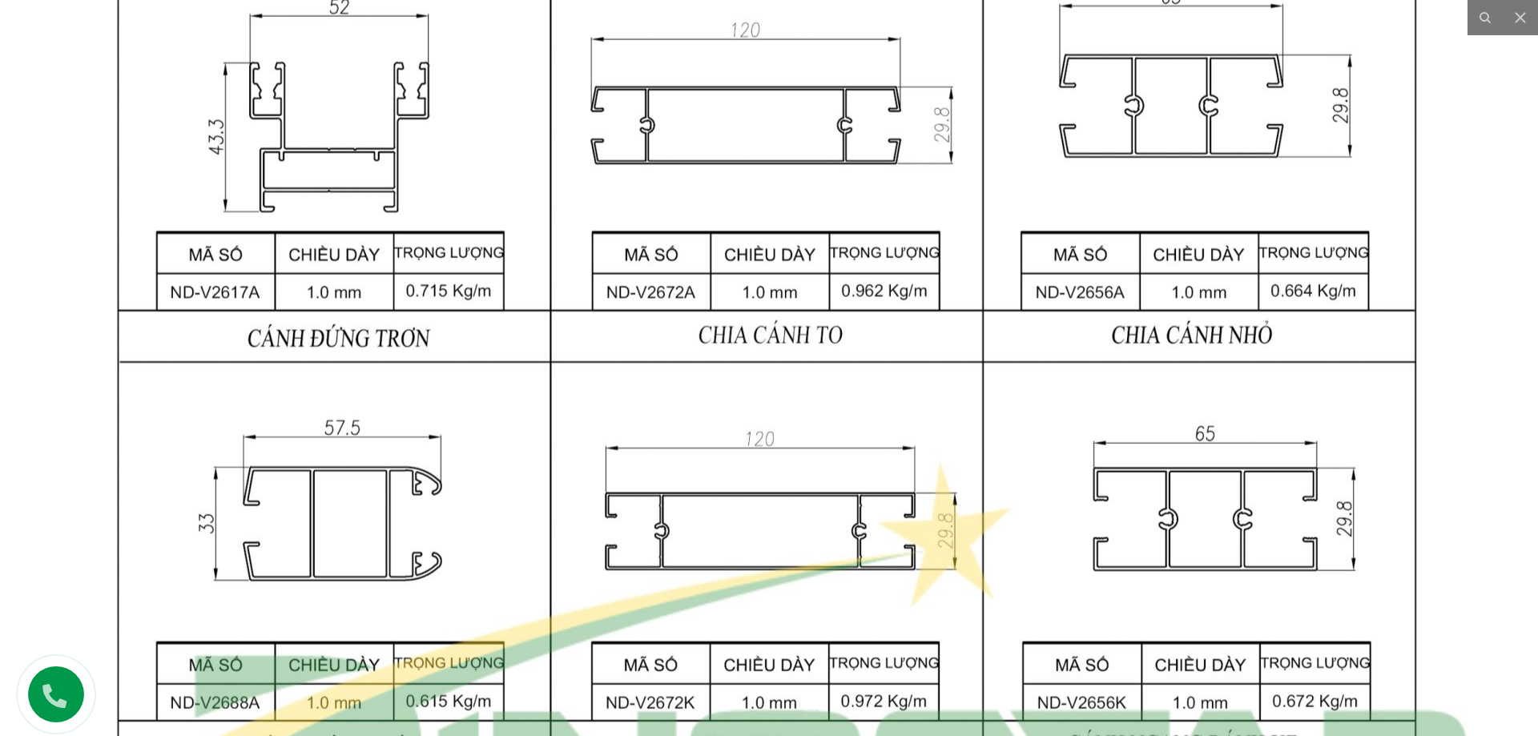
drag, startPoint x: 658, startPoint y: 340, endPoint x: 658, endPoint y: 534, distance: 194.7
click at [658, 534] on img at bounding box center [767, 657] width 1547 height 2051
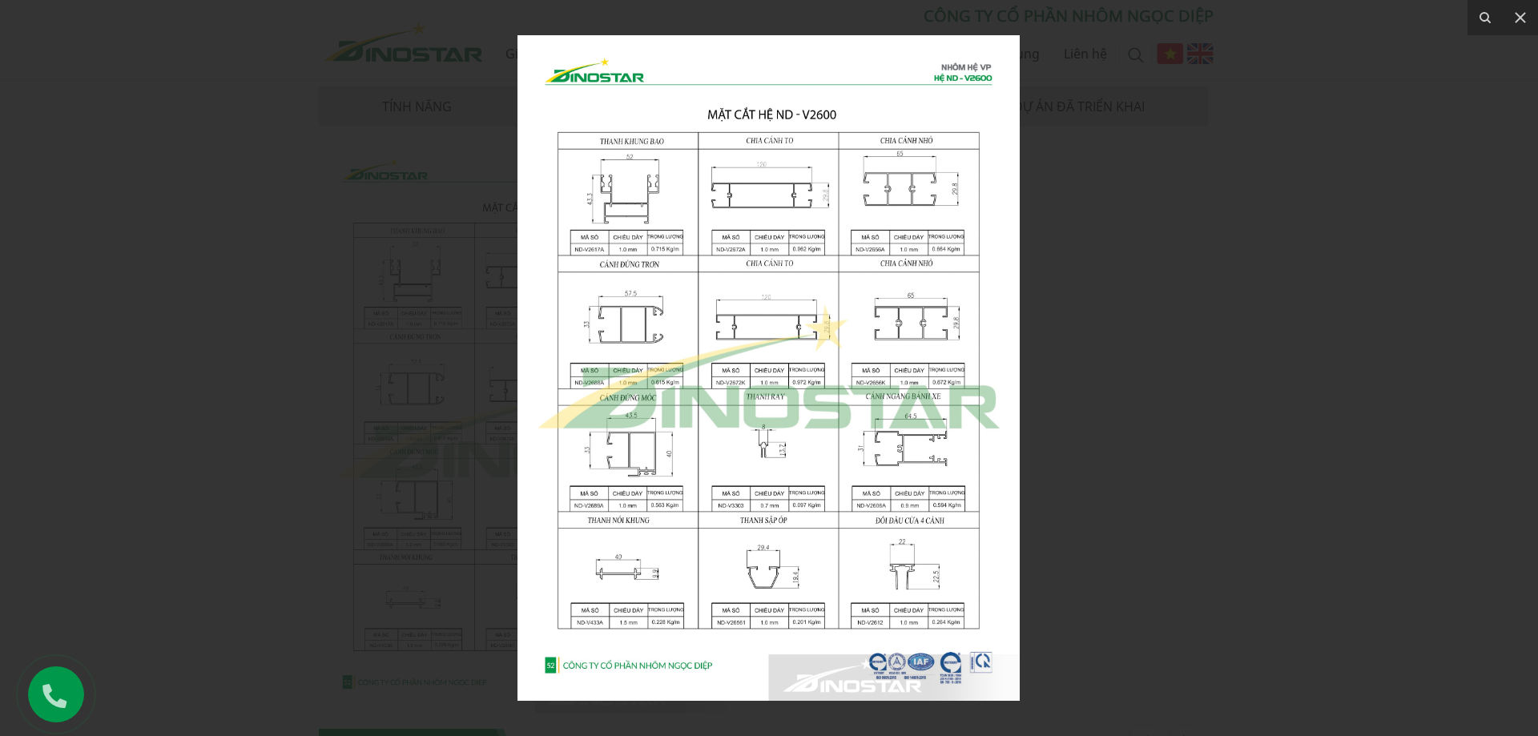
click at [751, 289] on img at bounding box center [768, 368] width 502 height 666
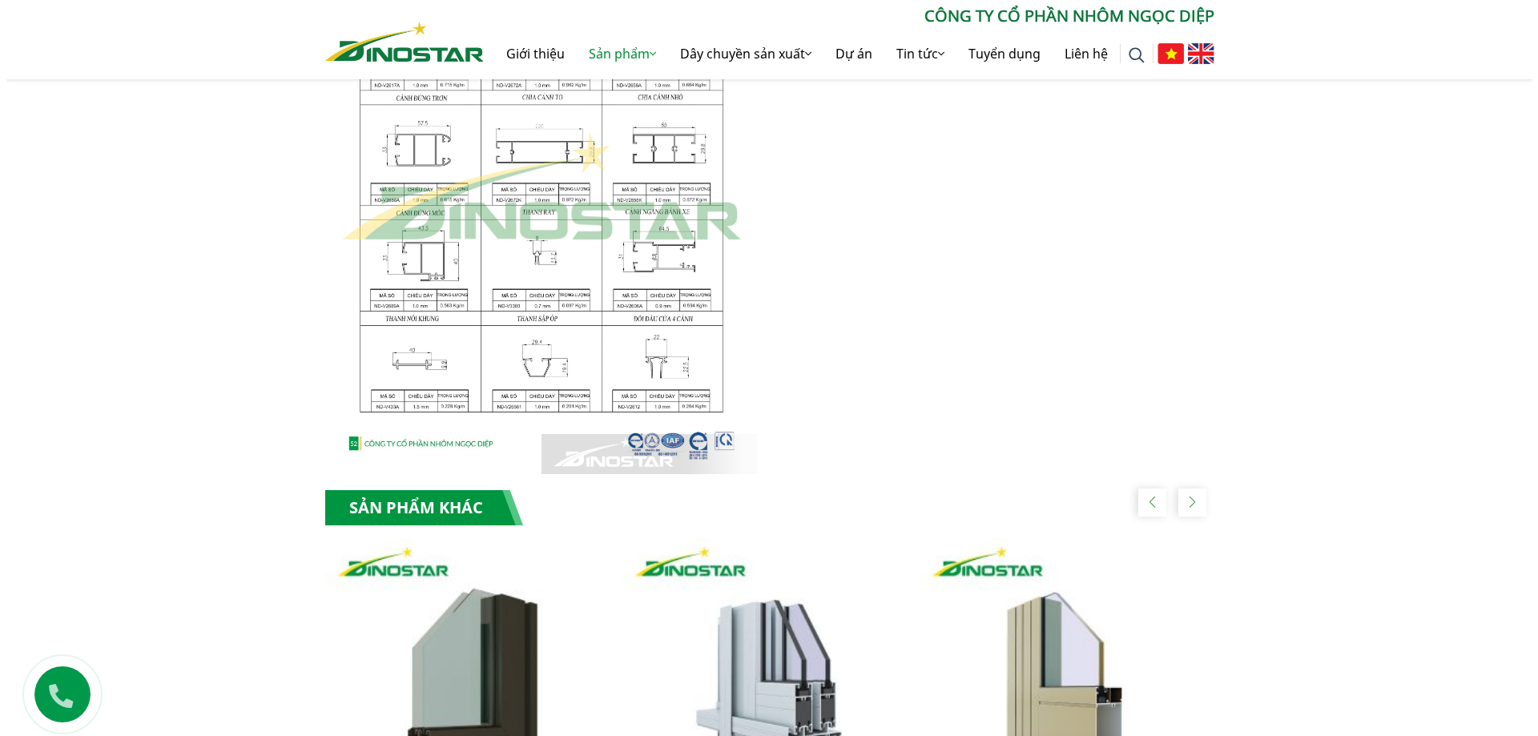
scroll to position [1202, 0]
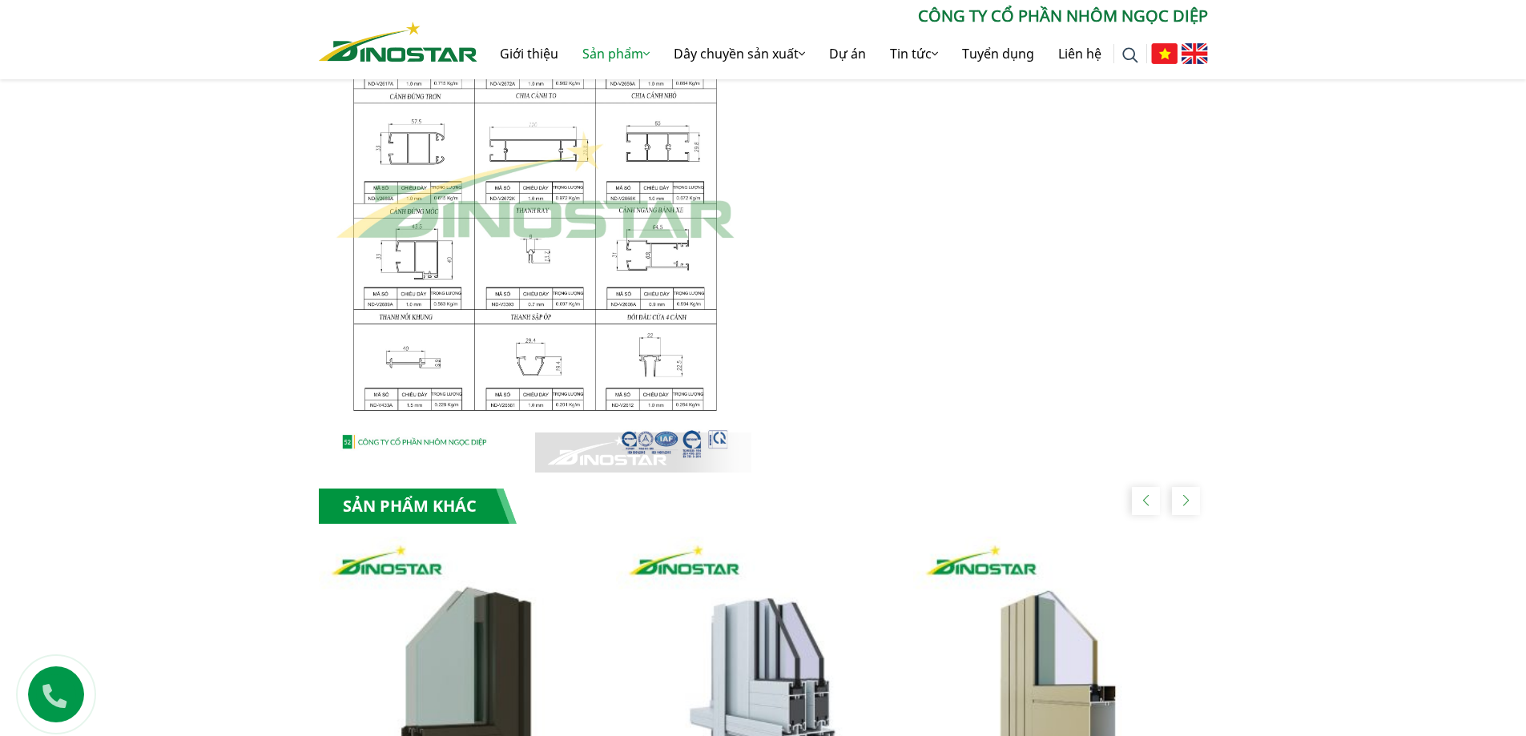
click at [689, 318] on img at bounding box center [535, 186] width 433 height 574
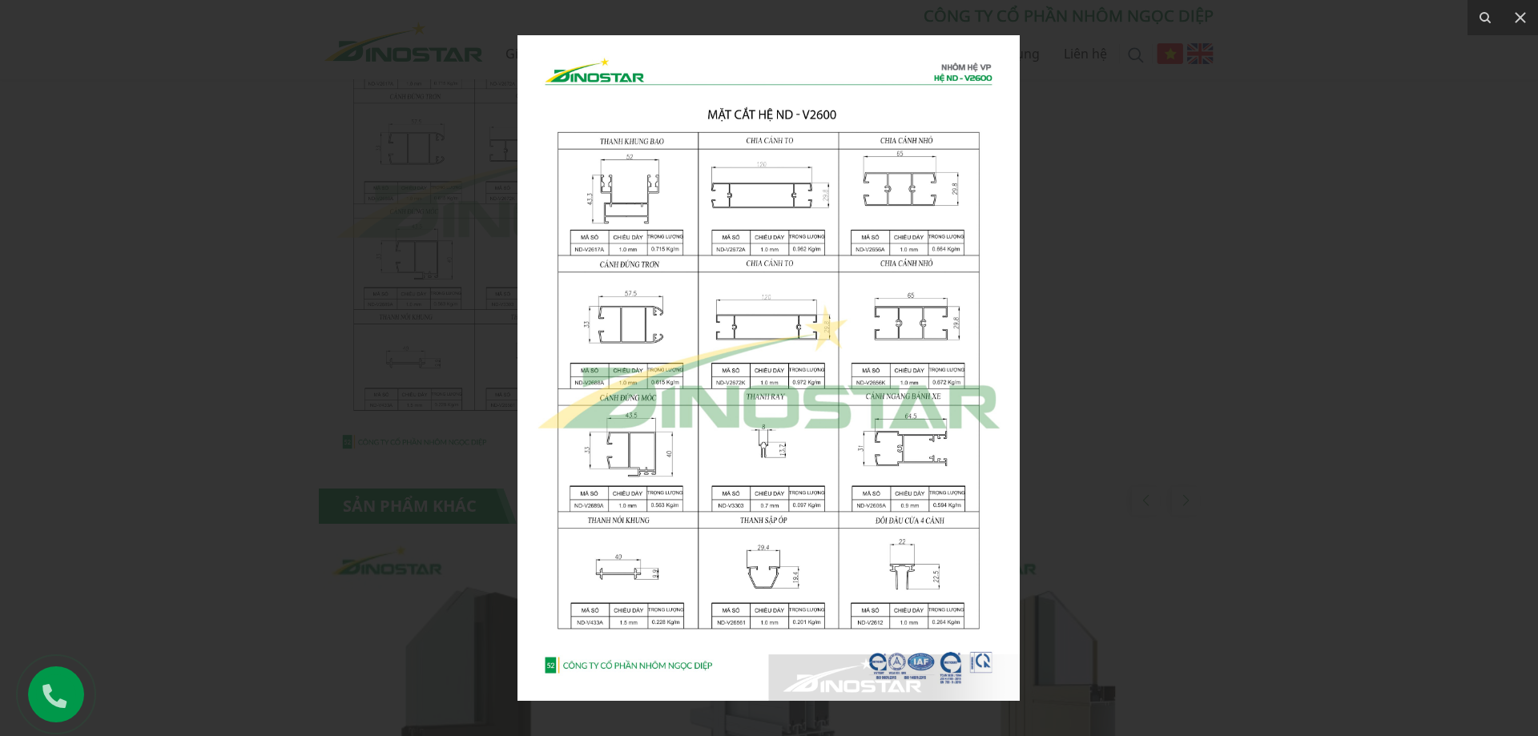
click at [689, 318] on img at bounding box center [768, 368] width 502 height 666
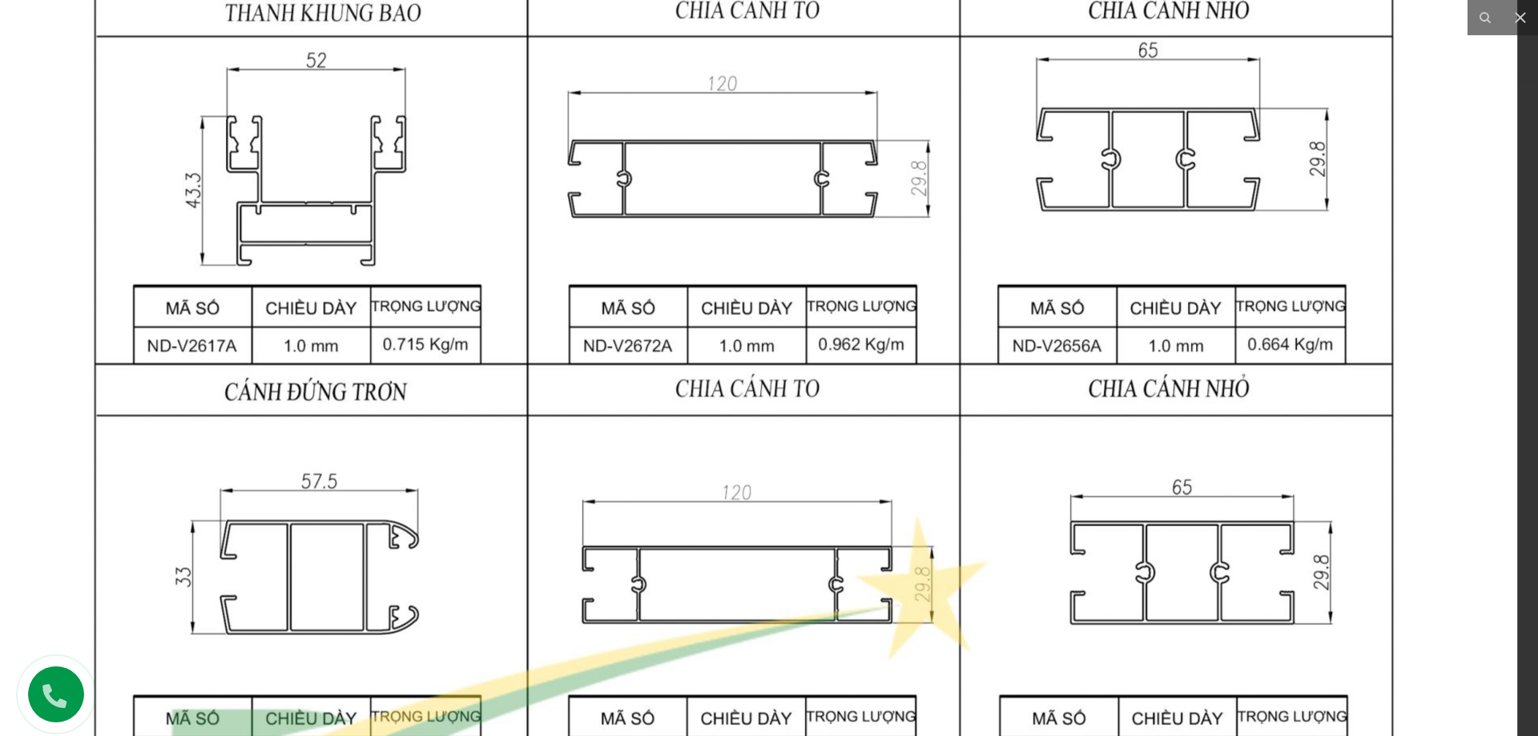
drag, startPoint x: 664, startPoint y: 383, endPoint x: 630, endPoint y: 551, distance: 171.7
click at [630, 560] on img at bounding box center [743, 711] width 1547 height 2051
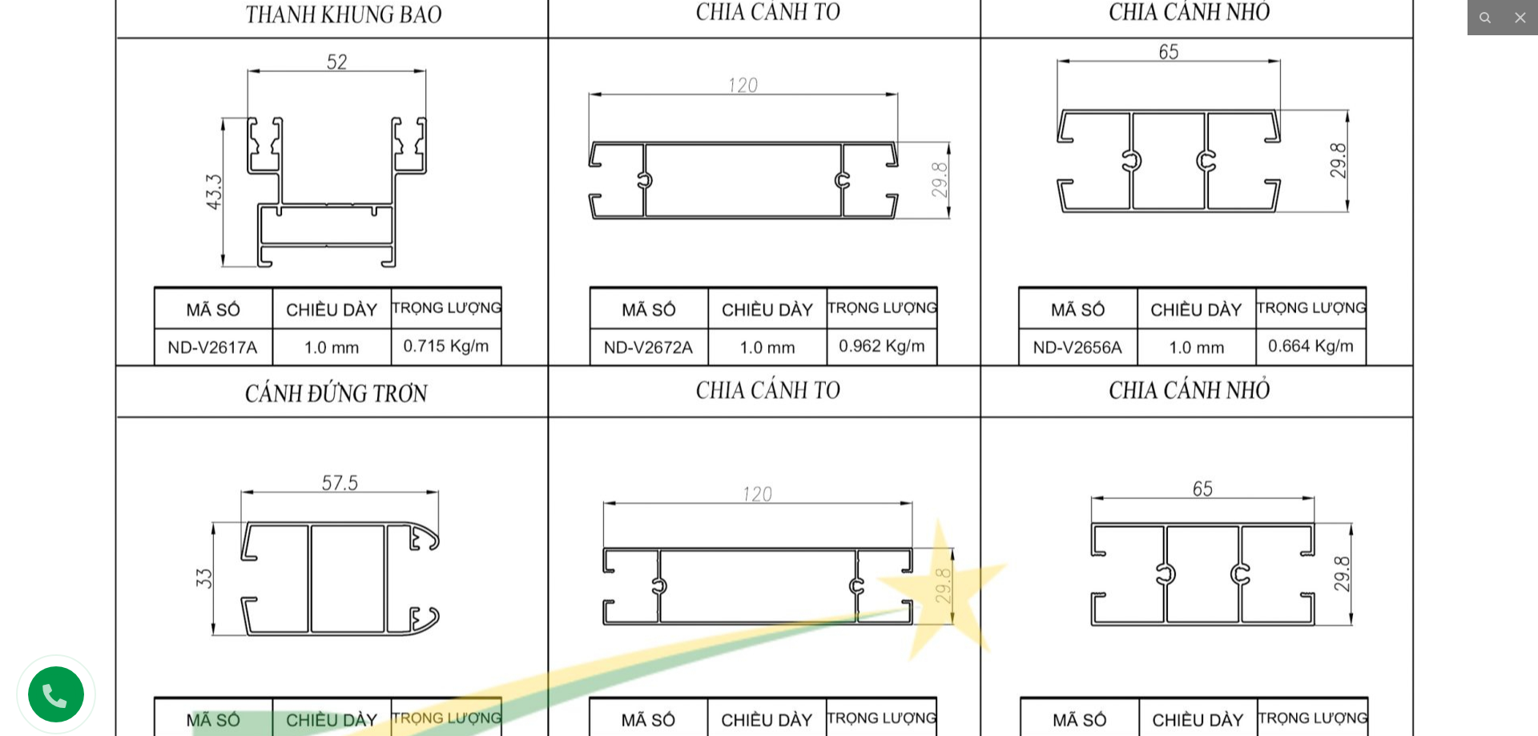
drag, startPoint x: 671, startPoint y: 272, endPoint x: 587, endPoint y: 597, distance: 335.7
click at [587, 597] on img at bounding box center [764, 713] width 1547 height 2051
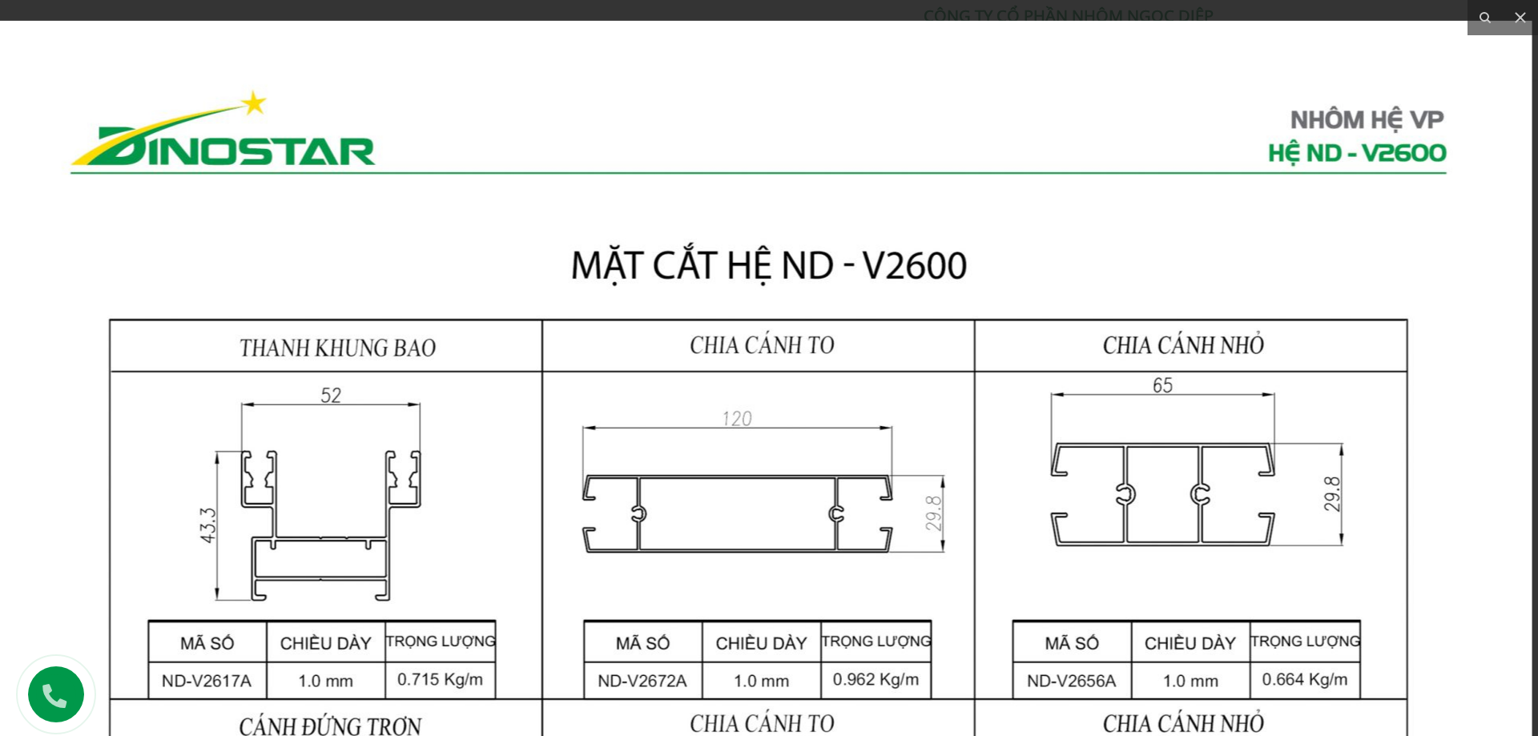
drag, startPoint x: 586, startPoint y: 362, endPoint x: 582, endPoint y: 413, distance: 50.6
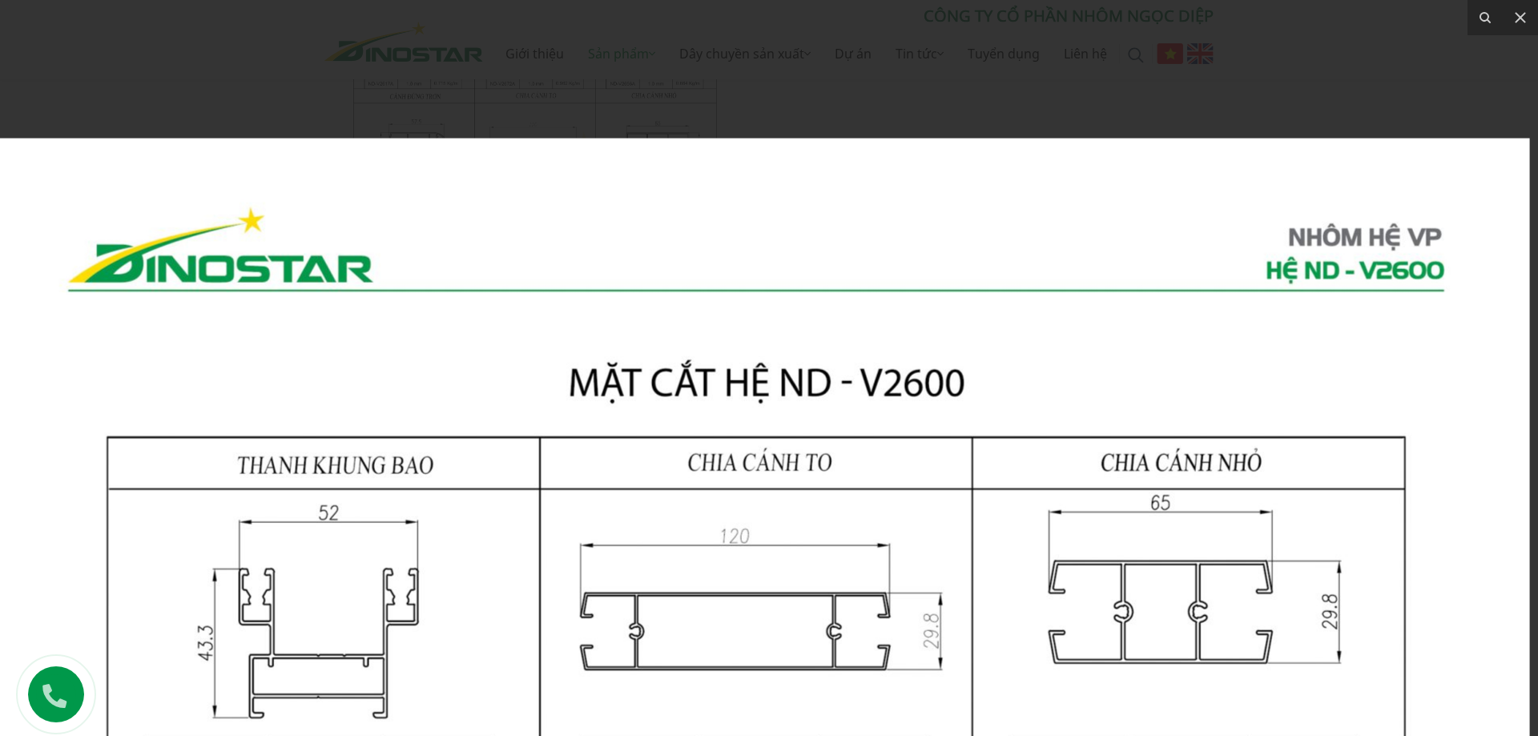
drag, startPoint x: 1360, startPoint y: 119, endPoint x: 1343, endPoint y: 625, distance: 506.6
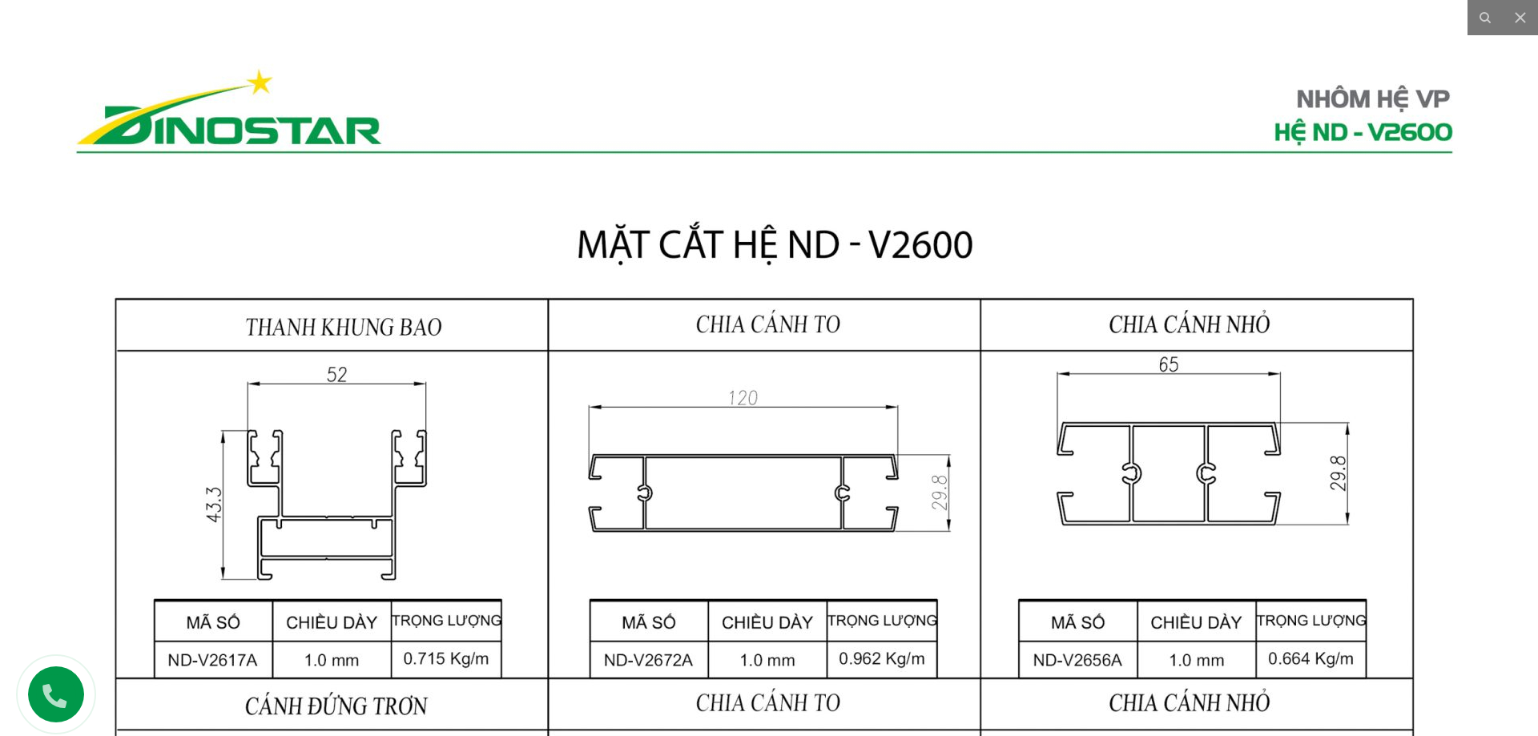
drag, startPoint x: 28, startPoint y: 0, endPoint x: 383, endPoint y: 117, distance: 373.7
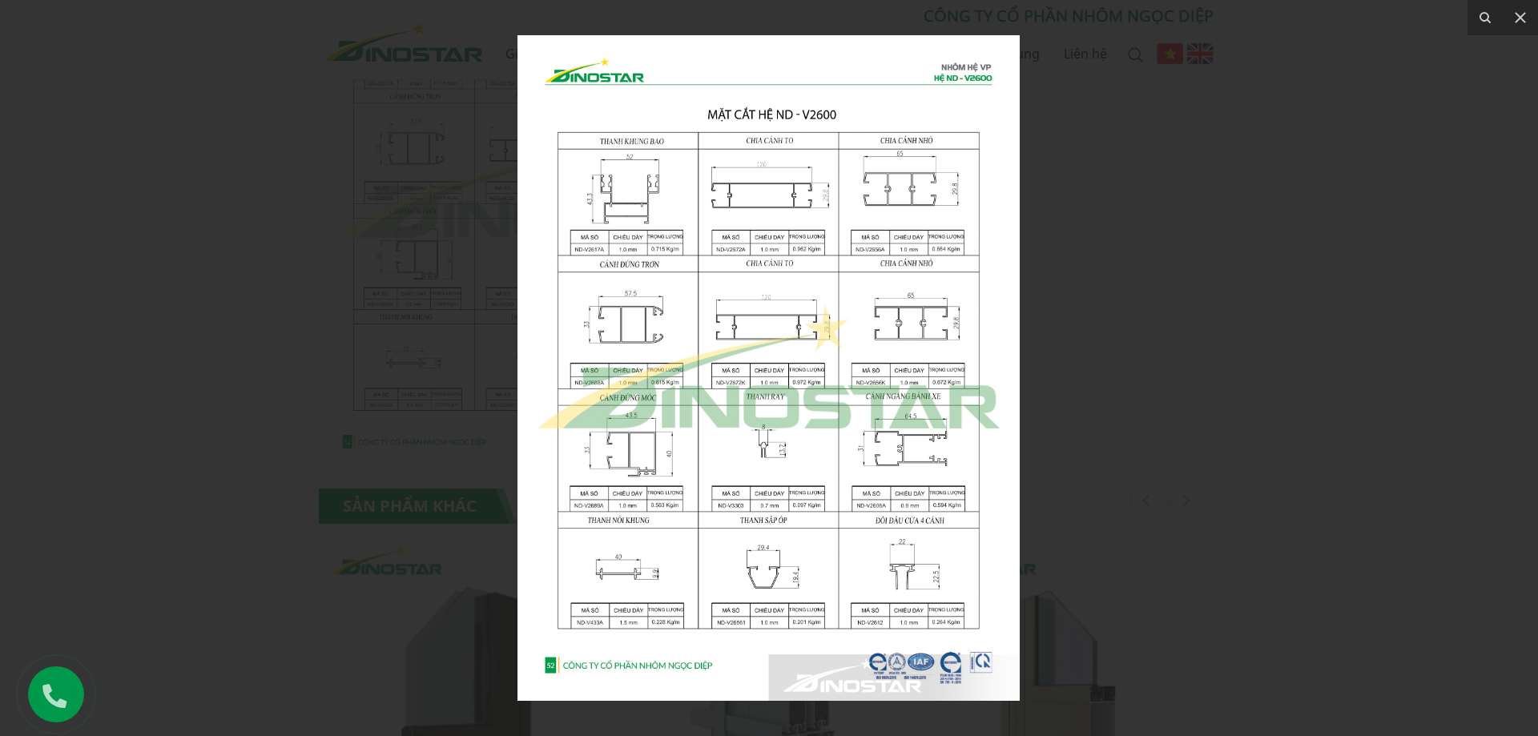
click at [495, 149] on div at bounding box center [769, 368] width 1538 height 736
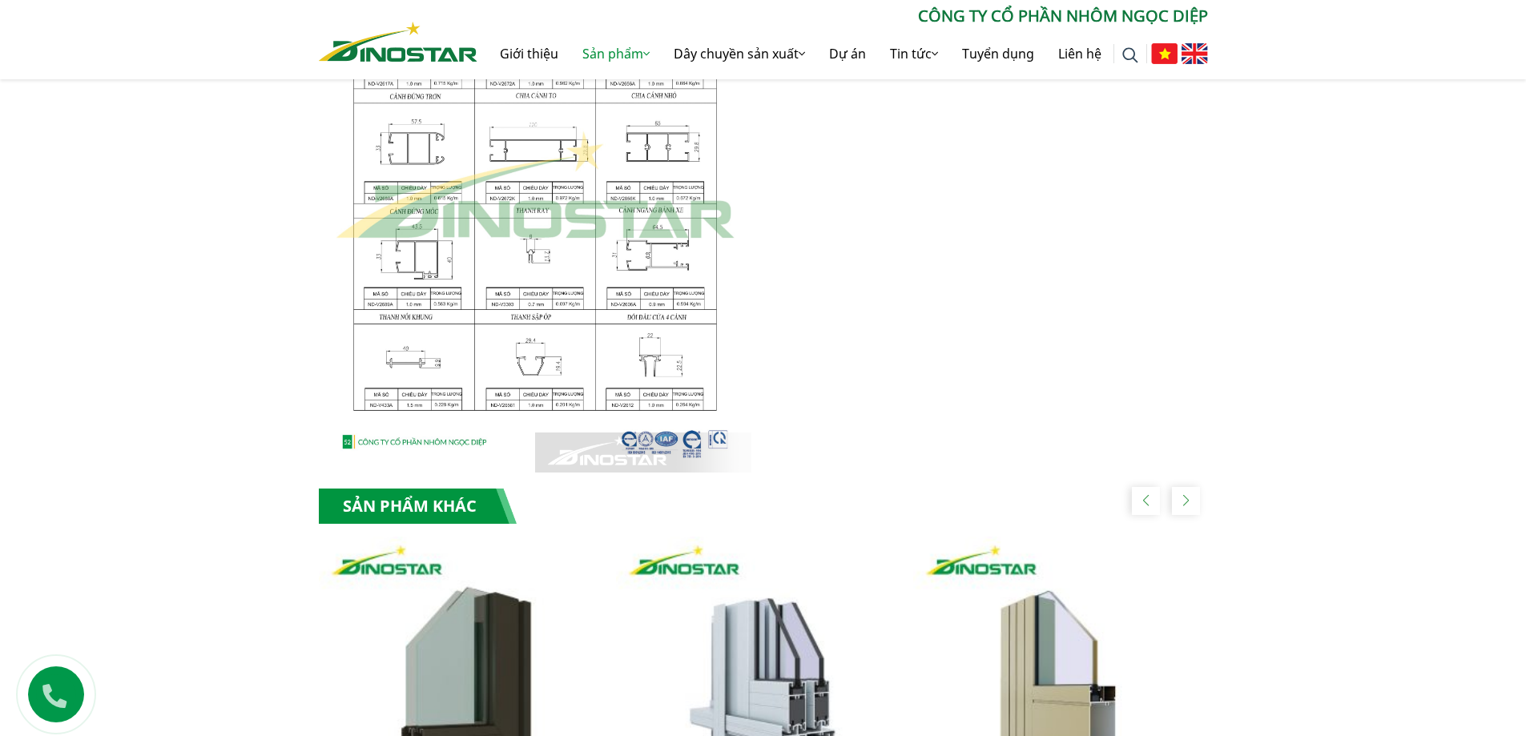
click at [495, 152] on img at bounding box center [535, 186] width 433 height 574
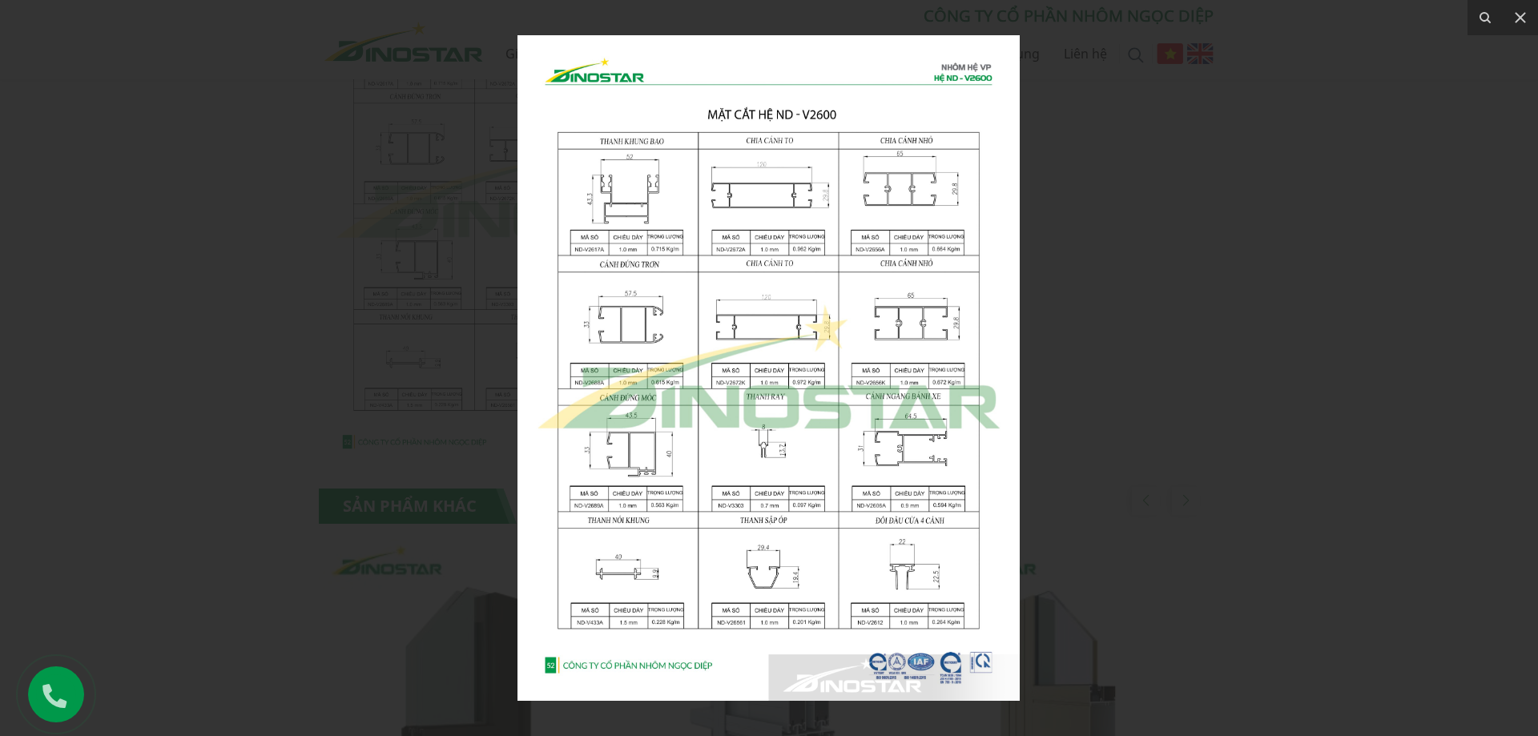
click at [847, 364] on img at bounding box center [768, 368] width 502 height 666
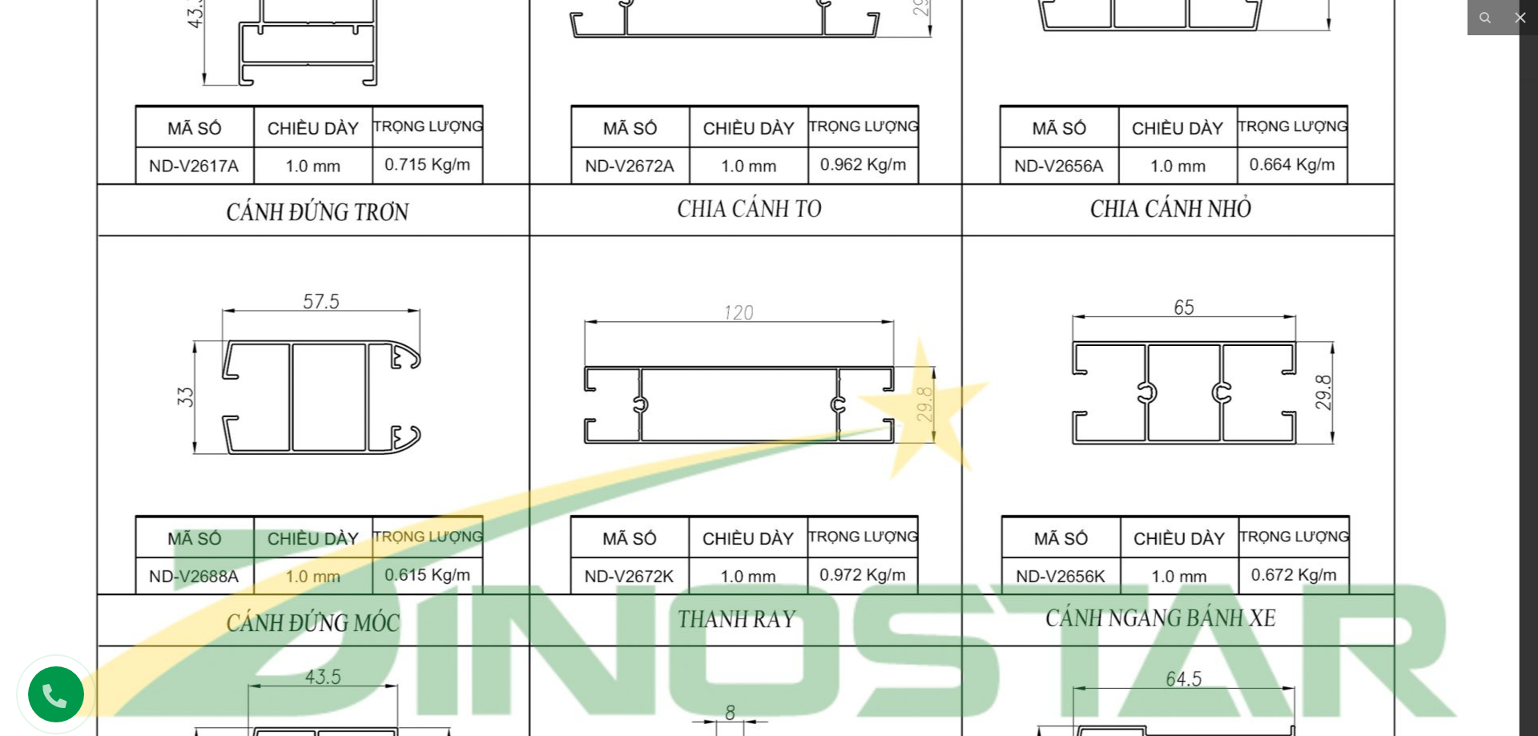
drag, startPoint x: 1119, startPoint y: 586, endPoint x: 1085, endPoint y: 767, distance: 185.1
click at [1085, 735] on html "Giới thiệu Sản phẩm Sản phẩm Nhôm Xây dựng Nhôm Công nghiệp Nhôm Billet Nhôm Th…" at bounding box center [769, 86] width 1538 height 2577
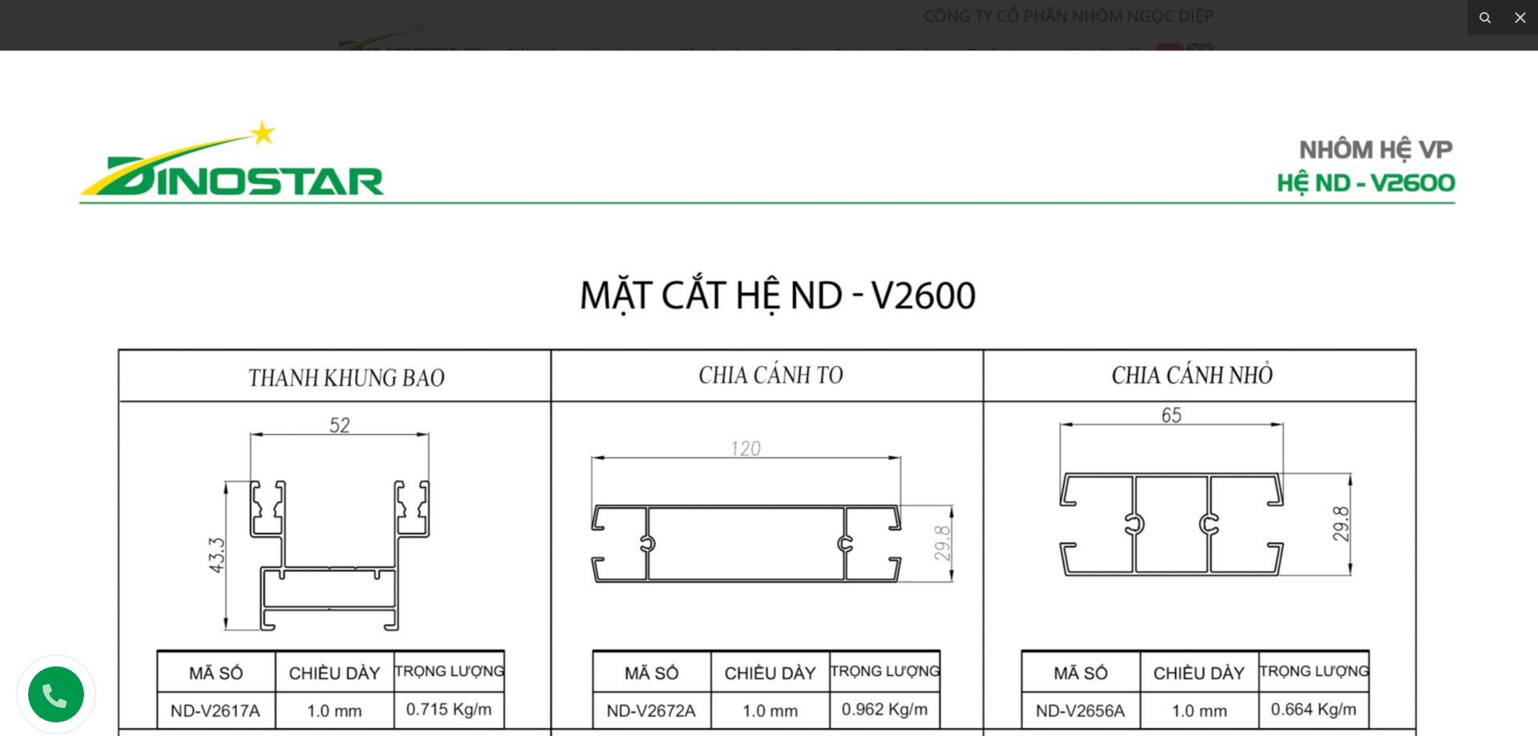
drag, startPoint x: 1093, startPoint y: 407, endPoint x: 1099, endPoint y: 634, distance: 226.8
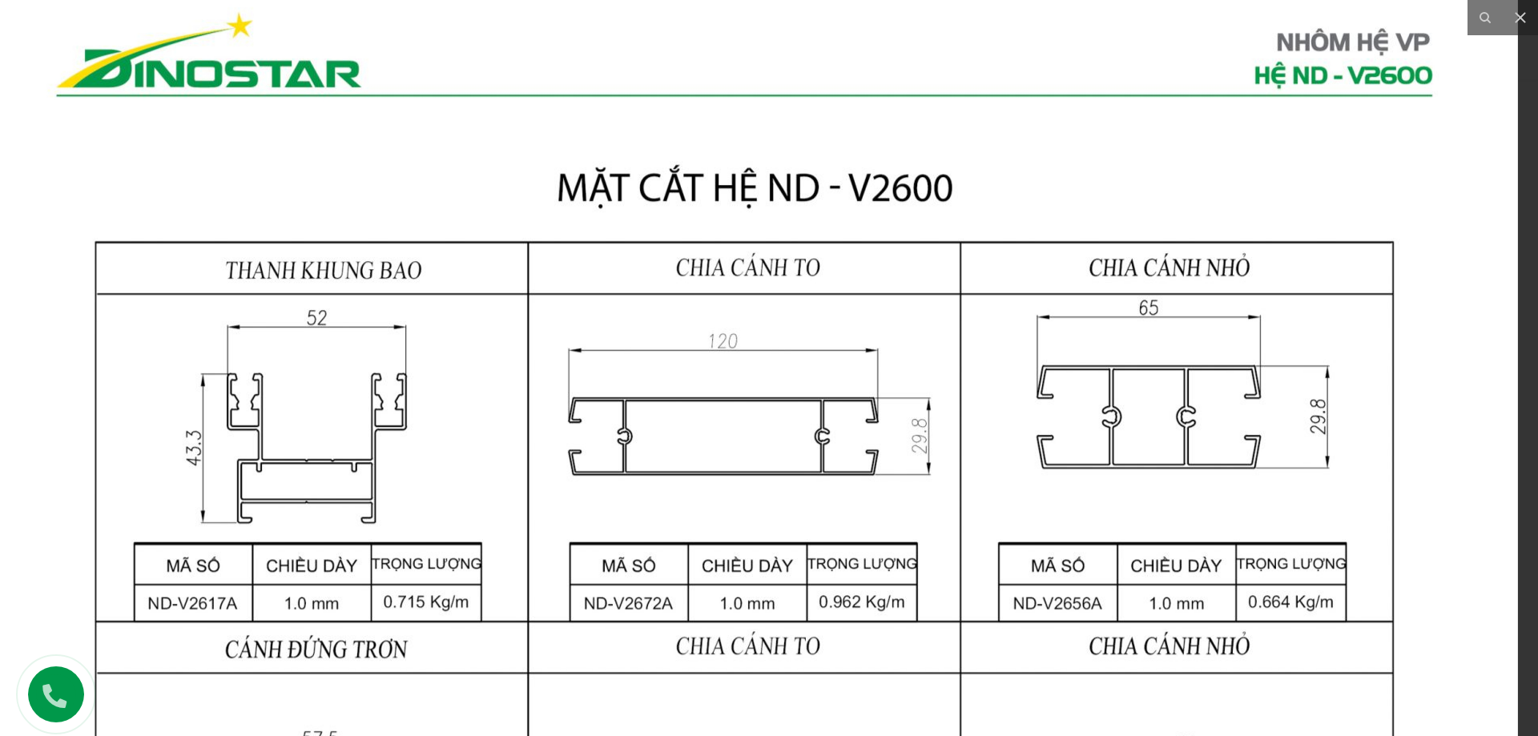
drag, startPoint x: 619, startPoint y: 122, endPoint x: 572, endPoint y: 187, distance: 80.3
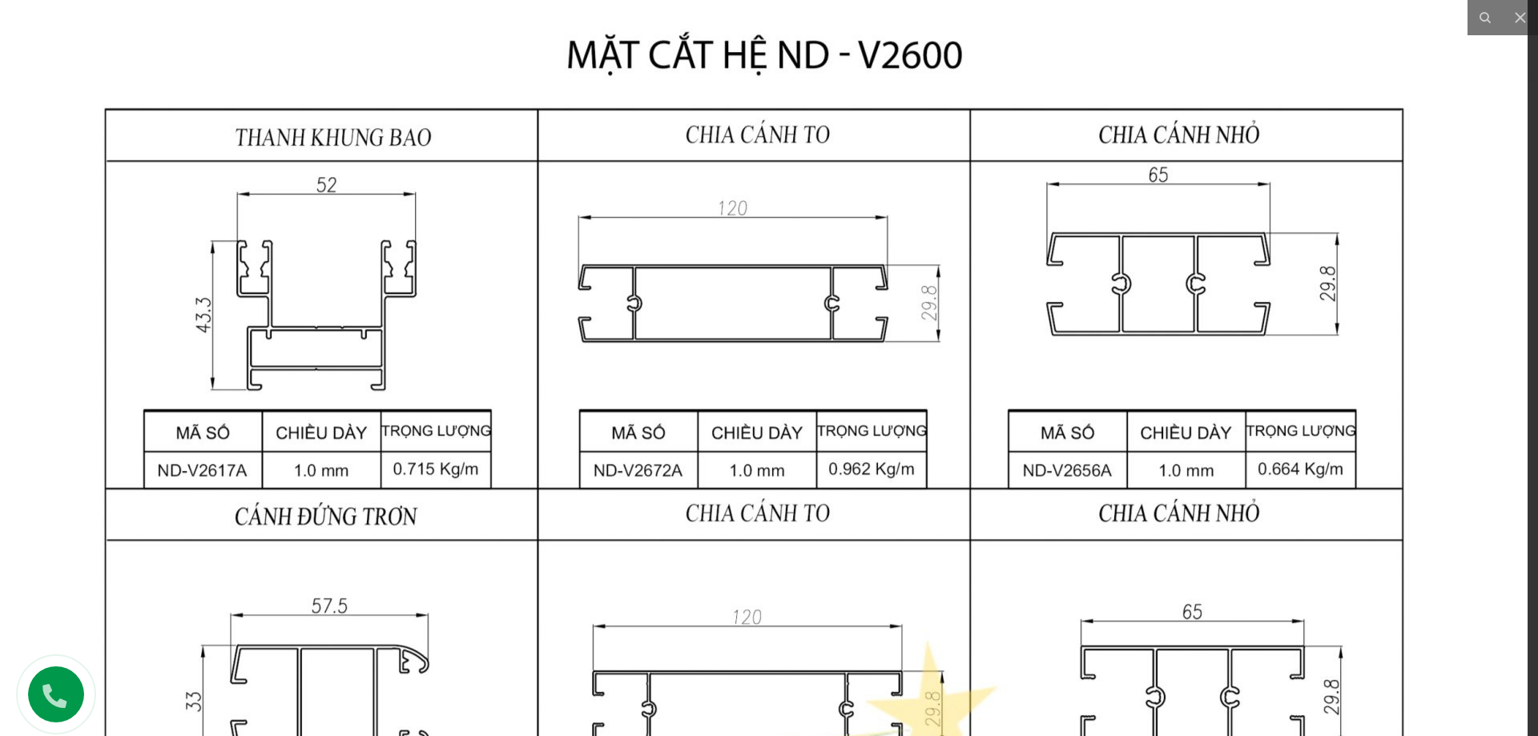
drag, startPoint x: 754, startPoint y: 208, endPoint x: 732, endPoint y: 74, distance: 136.3
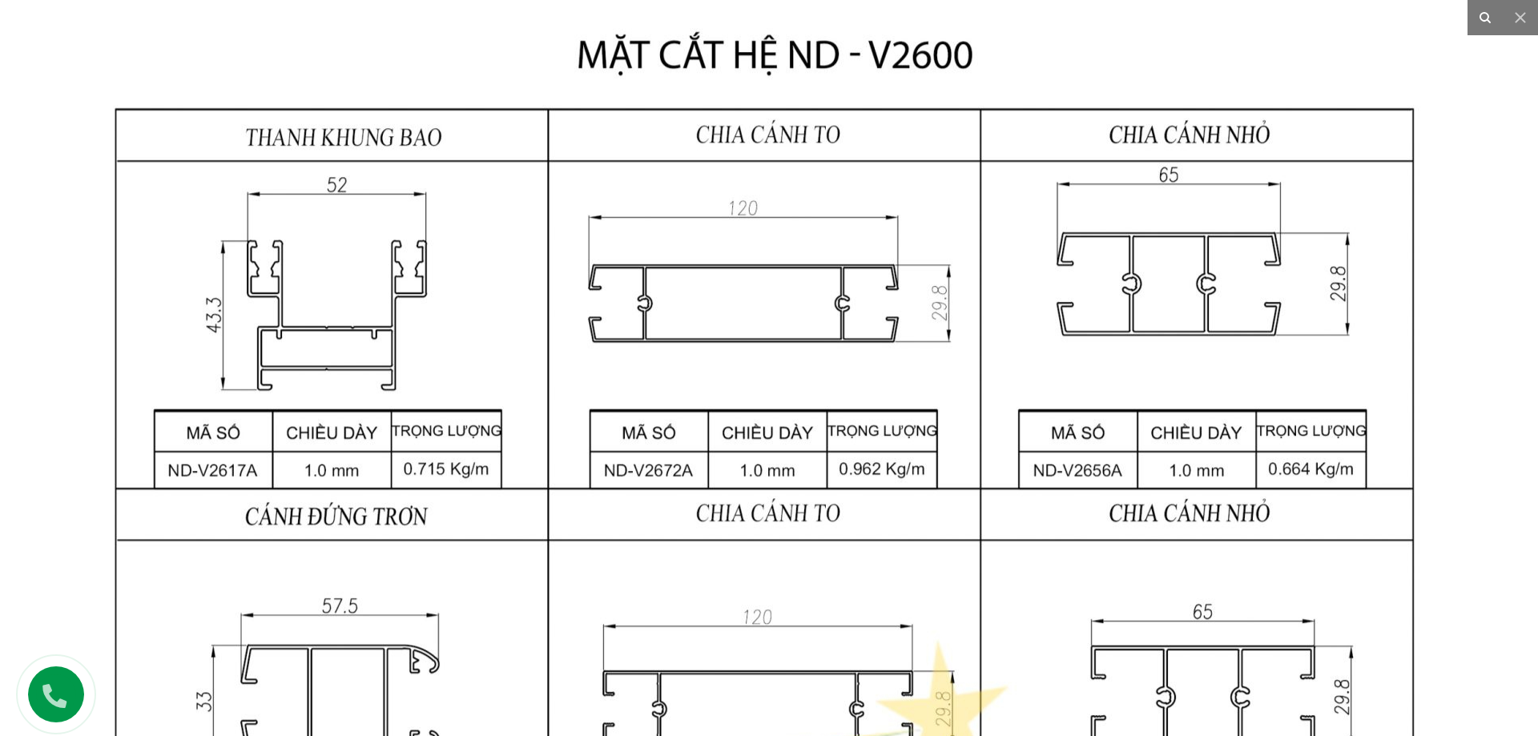
click at [1483, 22] on icon at bounding box center [1485, 17] width 19 height 19
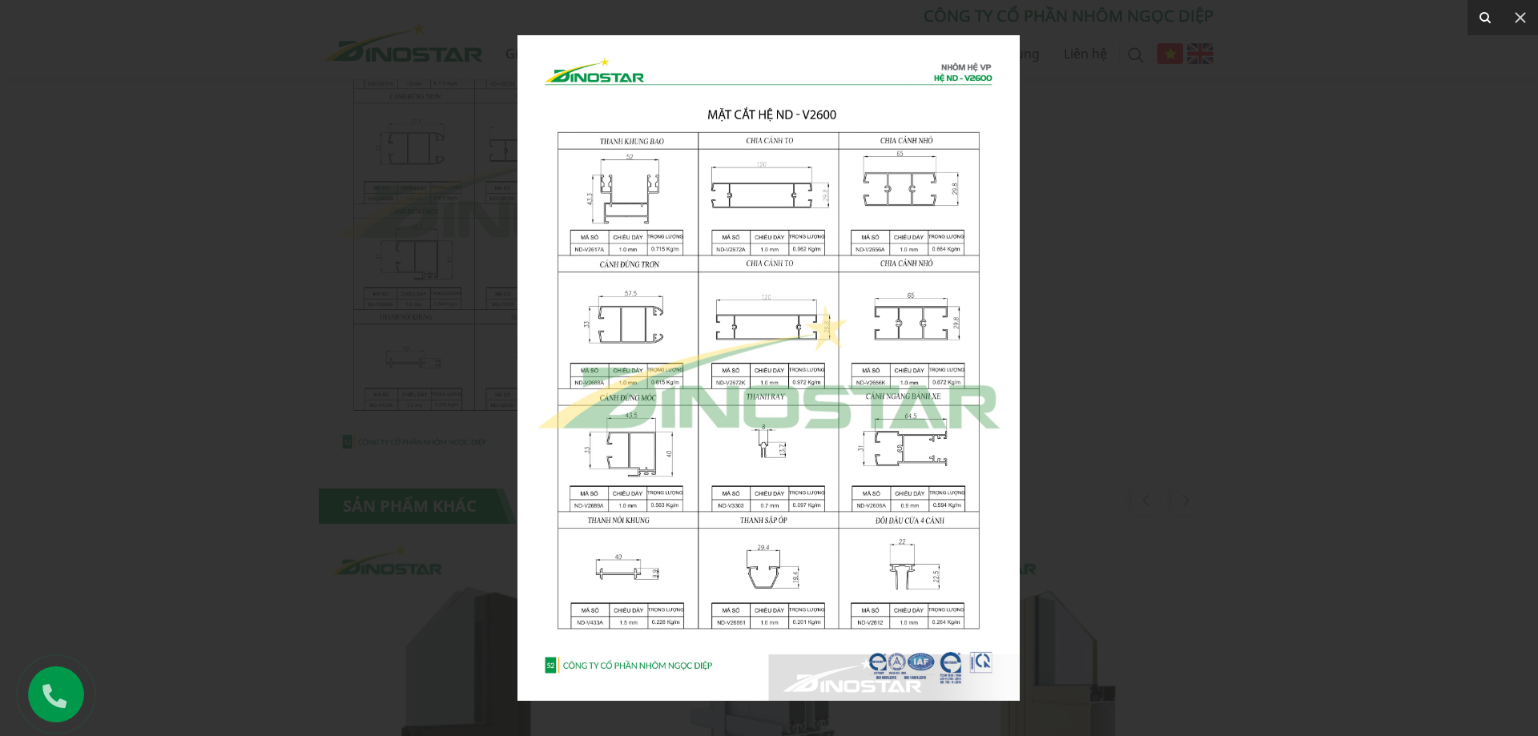
click at [1483, 22] on icon at bounding box center [1485, 17] width 19 height 19
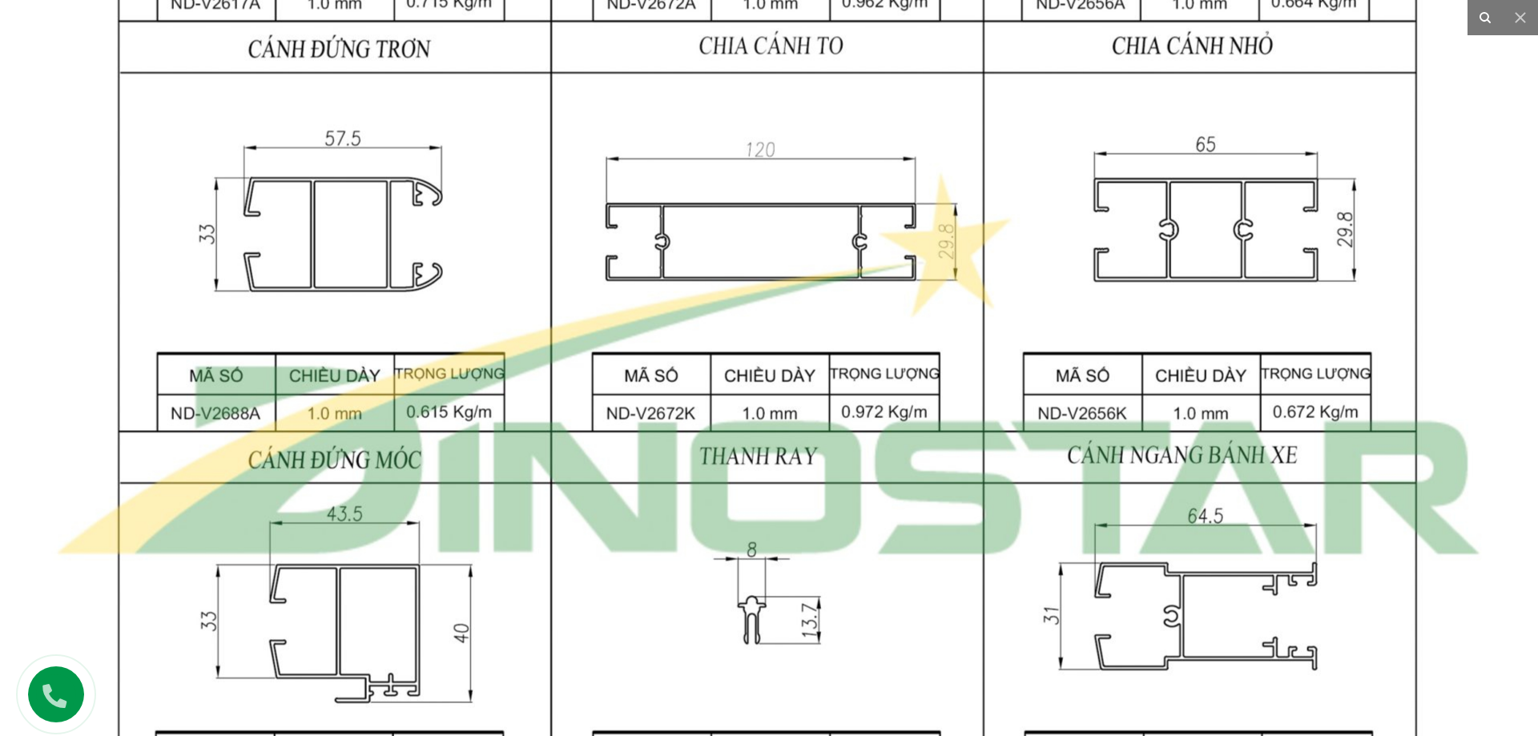
click at [1483, 22] on icon at bounding box center [1485, 17] width 19 height 19
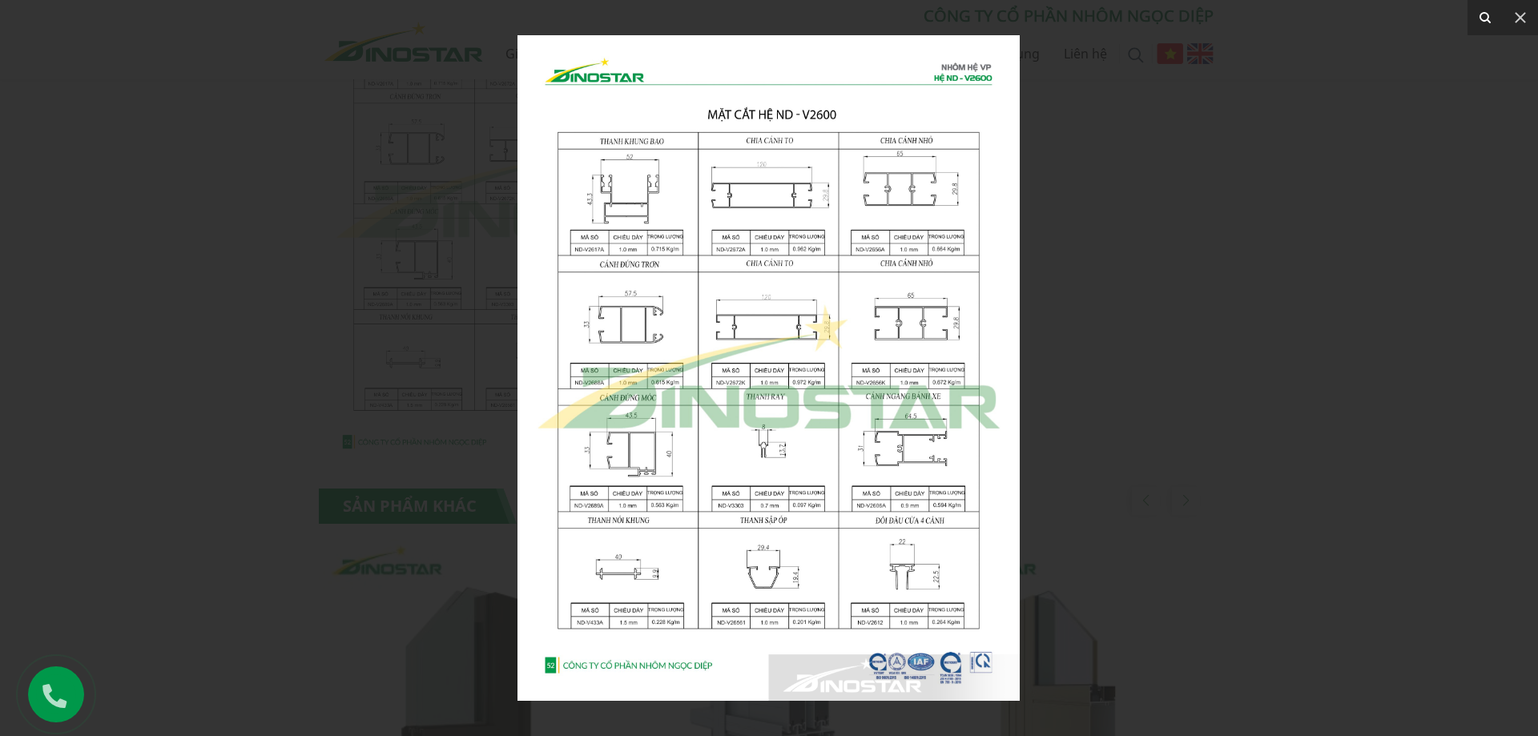
click at [1483, 22] on icon at bounding box center [1485, 17] width 19 height 19
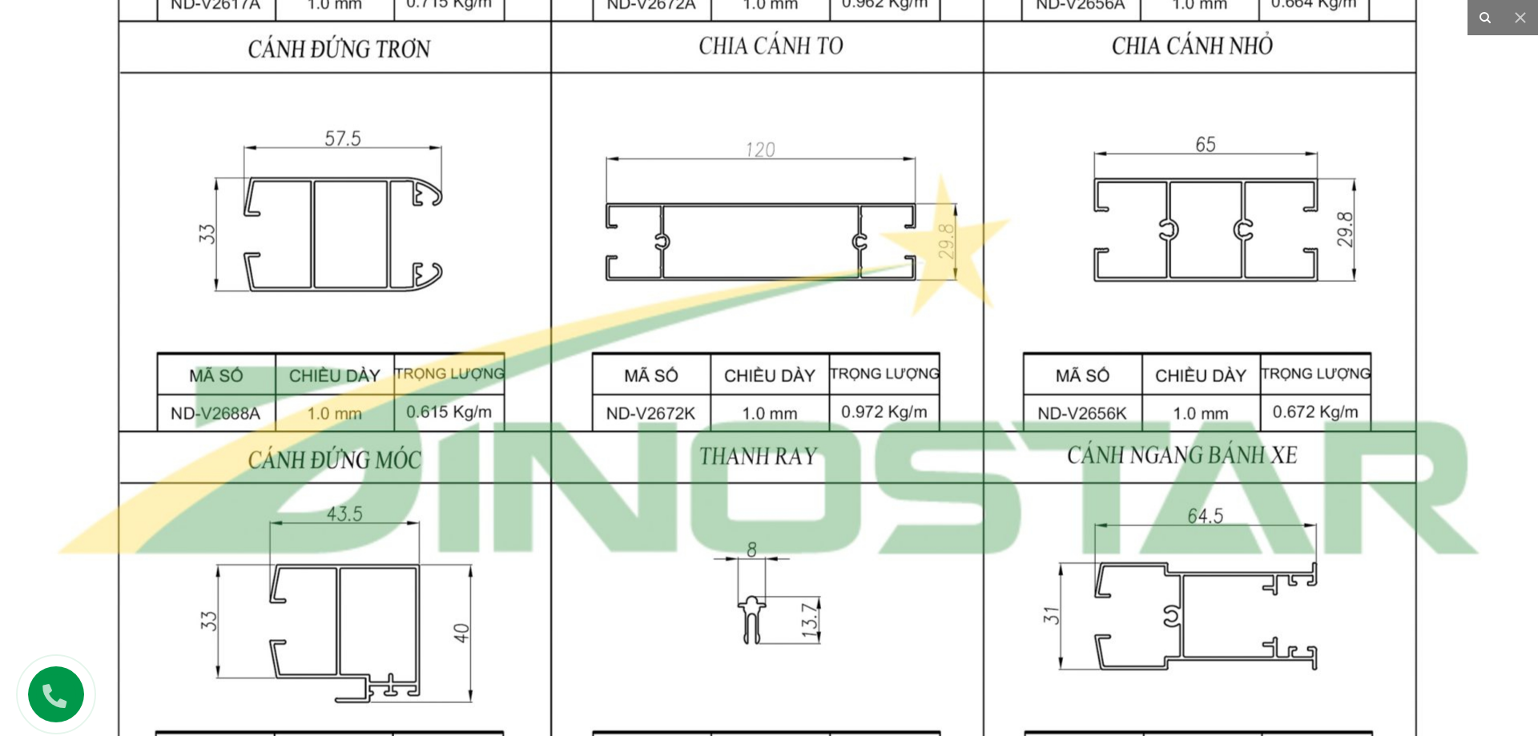
click at [1483, 22] on icon at bounding box center [1485, 17] width 19 height 19
